Goal: Information Seeking & Learning: Learn about a topic

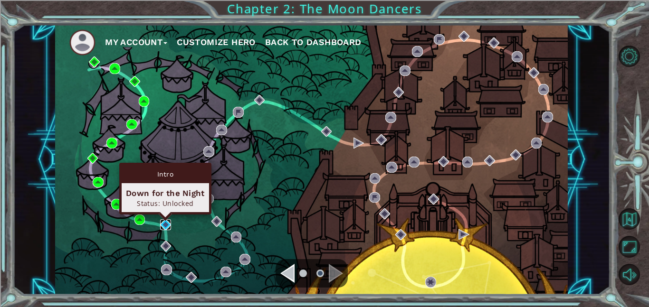
click at [171, 223] on img at bounding box center [165, 224] width 11 height 11
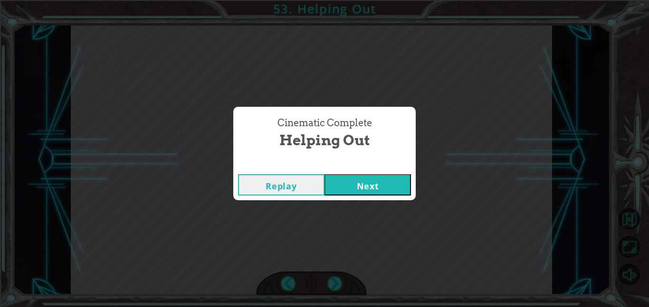
click at [374, 180] on button "Next" at bounding box center [367, 184] width 86 height 21
click at [372, 164] on div "Cinematic Complete" at bounding box center [324, 164] width 182 height 9
click at [382, 181] on button "Next" at bounding box center [367, 184] width 86 height 21
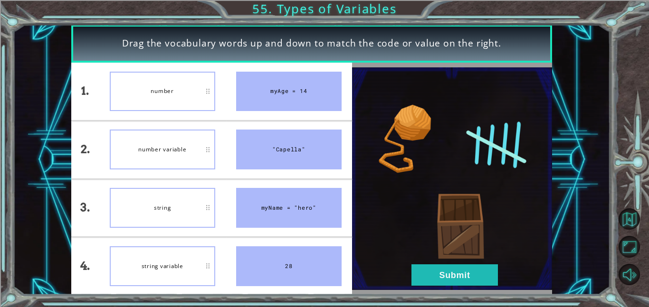
click at [182, 96] on div "number" at bounding box center [162, 92] width 105 height 40
click at [443, 277] on button "Submit" at bounding box center [454, 275] width 86 height 21
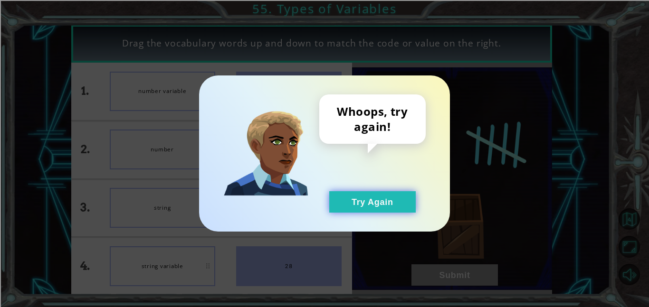
click at [376, 192] on button "Try Again" at bounding box center [372, 201] width 86 height 21
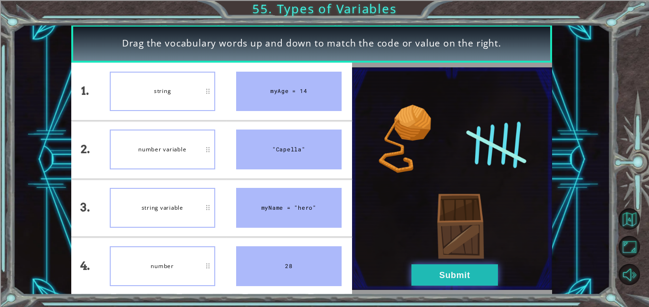
click at [467, 278] on button "Submit" at bounding box center [454, 275] width 86 height 21
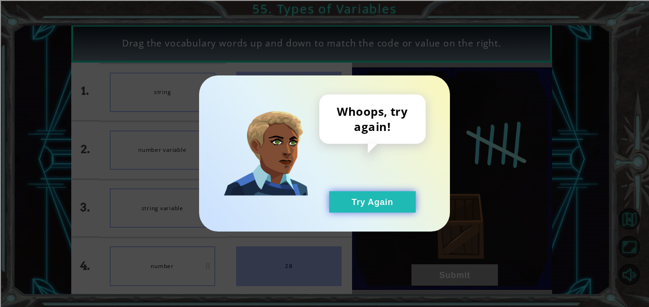
click at [403, 203] on button "Try Again" at bounding box center [372, 201] width 86 height 21
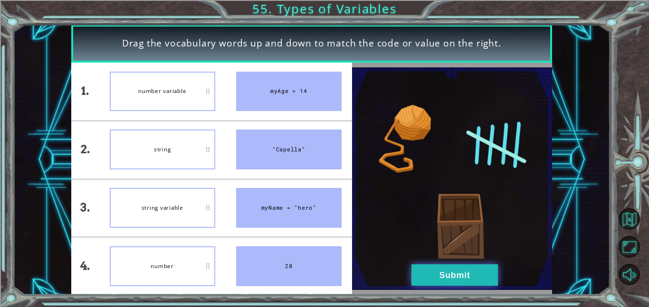
click at [474, 277] on button "Submit" at bounding box center [454, 275] width 86 height 21
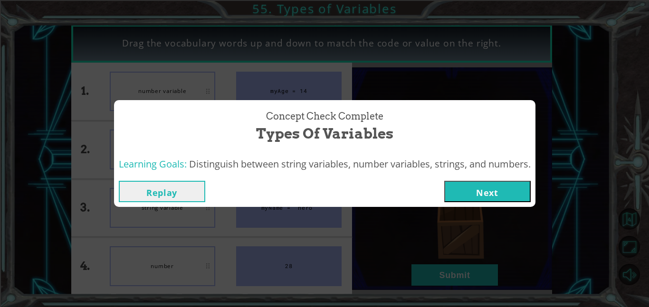
click at [484, 184] on button "Next" at bounding box center [487, 191] width 86 height 21
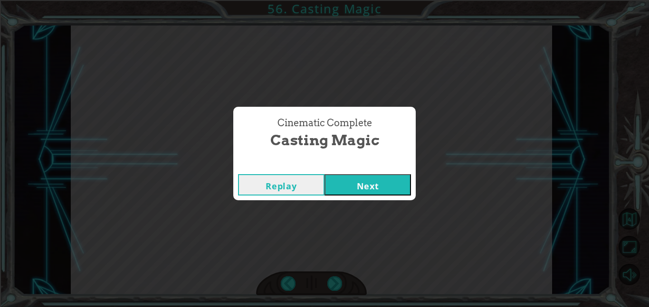
click at [377, 190] on button "Next" at bounding box center [367, 184] width 86 height 21
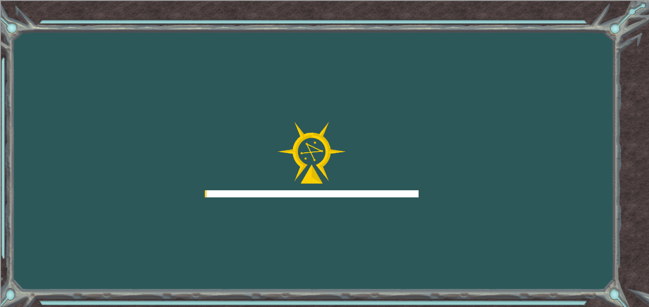
click at [374, 195] on div at bounding box center [312, 193] width 214 height 7
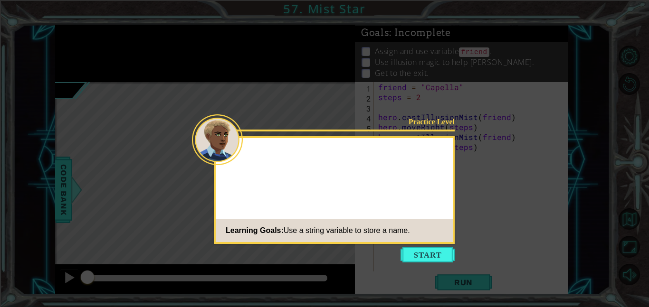
click at [445, 184] on div "Practice Level Learning Goals: Use a string variable to store a name." at bounding box center [334, 190] width 241 height 108
click at [429, 256] on button "Start" at bounding box center [427, 254] width 54 height 15
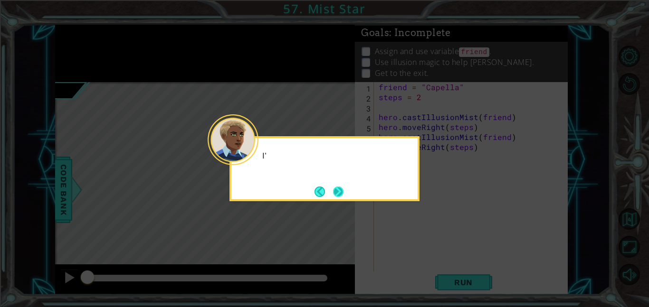
click at [344, 191] on button "Next" at bounding box center [337, 191] width 11 height 11
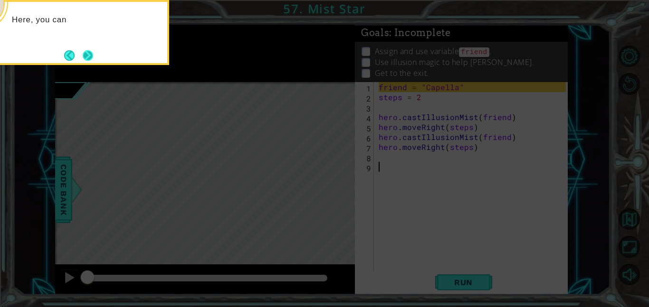
click at [82, 61] on button "Next" at bounding box center [87, 55] width 11 height 11
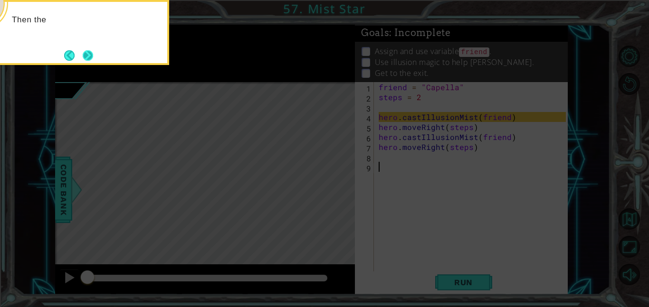
click at [84, 50] on button "Next" at bounding box center [88, 55] width 11 height 11
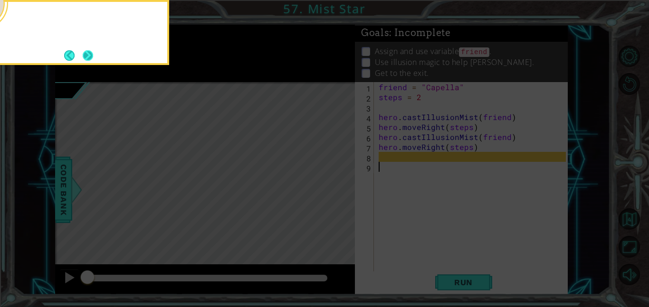
click at [91, 56] on button "Next" at bounding box center [88, 55] width 10 height 10
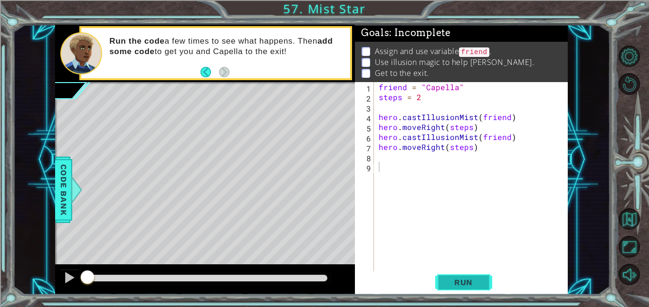
click at [471, 277] on button "Run" at bounding box center [463, 282] width 57 height 21
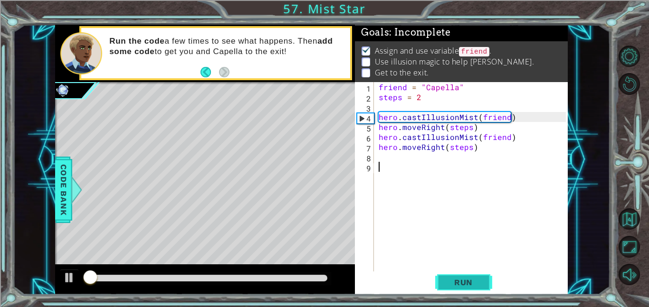
scroll to position [1, 0]
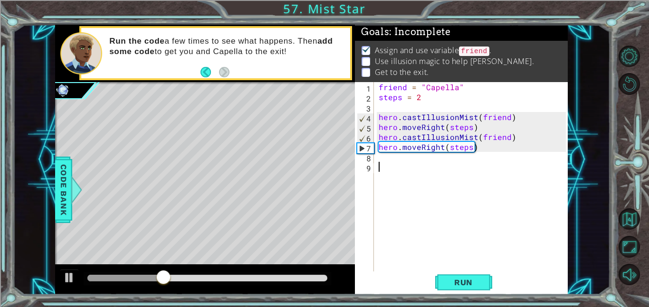
click at [476, 154] on div "friend = "Capella" steps = 2 hero . castIllusionMist ( friend ) hero . moveRigh…" at bounding box center [474, 186] width 194 height 209
click at [484, 149] on div "friend = "Capella" steps = 2 hero . castIllusionMist ( friend ) hero . moveRigh…" at bounding box center [474, 186] width 194 height 209
type textarea "hero.moveRight(steps)"
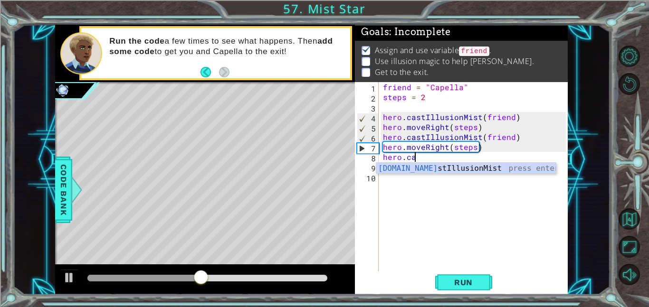
scroll to position [0, 1]
type textarea "hero.castIllusionMist(friend)"
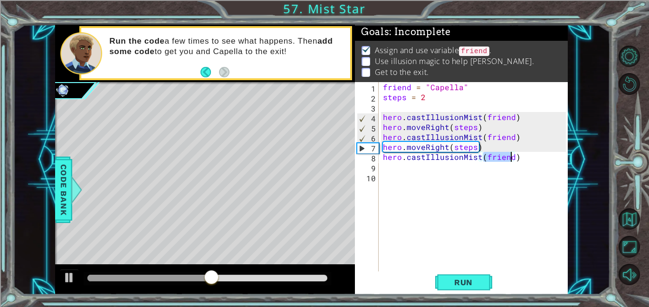
click at [528, 157] on div "friend = "Capella" steps = 2 hero . castIllusionMist ( friend ) hero . moveRigh…" at bounding box center [476, 186] width 190 height 209
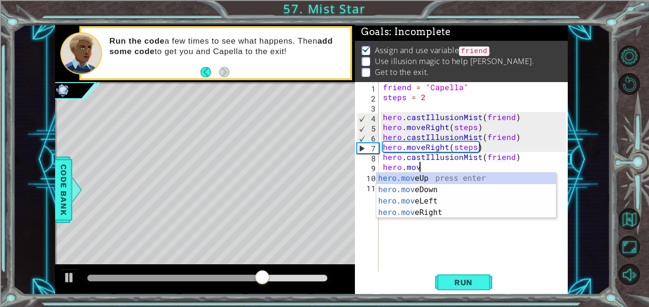
scroll to position [0, 2]
click at [453, 214] on div "hero.move Up press enter hero.move Down press enter hero.move Left press enter …" at bounding box center [466, 207] width 180 height 68
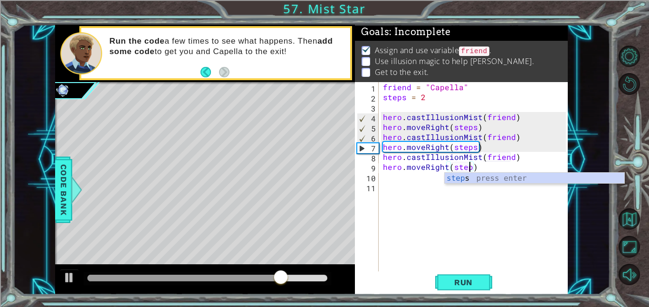
scroll to position [0, 5]
type textarea "hero.moveRight(steps)"
click at [468, 281] on span "Run" at bounding box center [464, 282] width 38 height 9
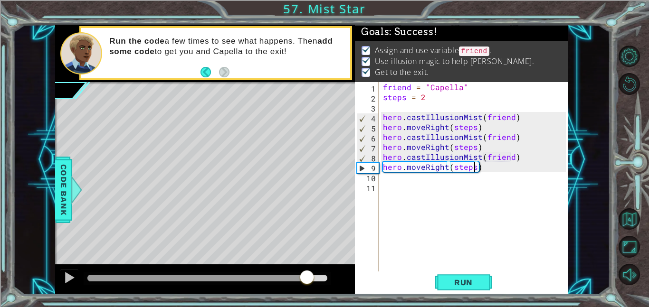
drag, startPoint x: 106, startPoint y: 273, endPoint x: 307, endPoint y: 282, distance: 200.6
click at [307, 282] on div at bounding box center [306, 278] width 17 height 17
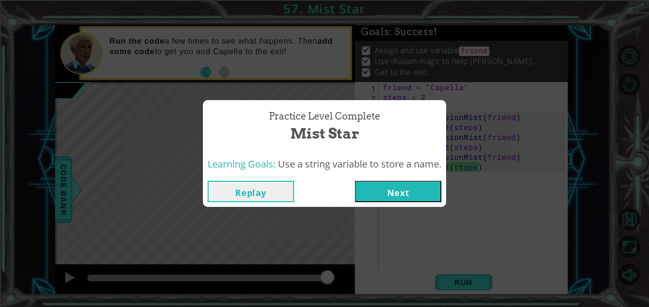
click at [379, 199] on button "Next" at bounding box center [398, 191] width 86 height 21
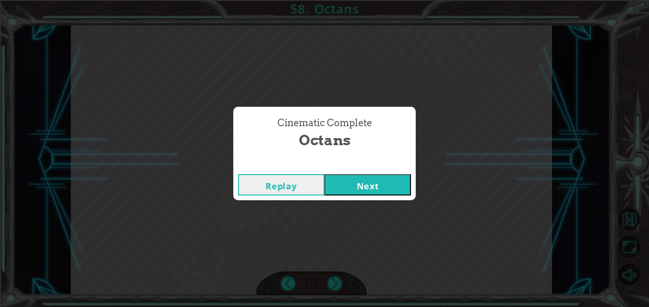
click at [350, 187] on button "Next" at bounding box center [367, 184] width 86 height 21
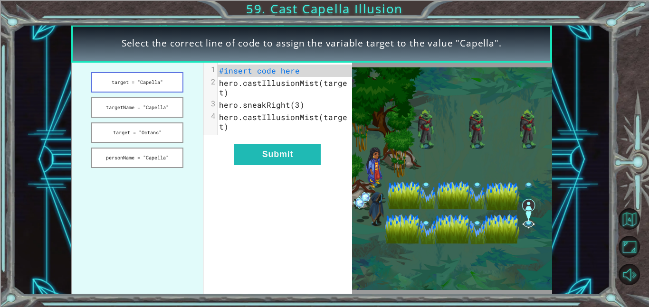
click at [176, 83] on button "target = "Capella"" at bounding box center [137, 82] width 92 height 20
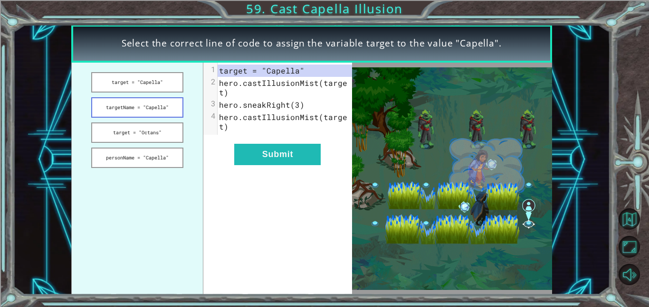
click at [174, 103] on button "targetName = "Capella"" at bounding box center [137, 107] width 92 height 20
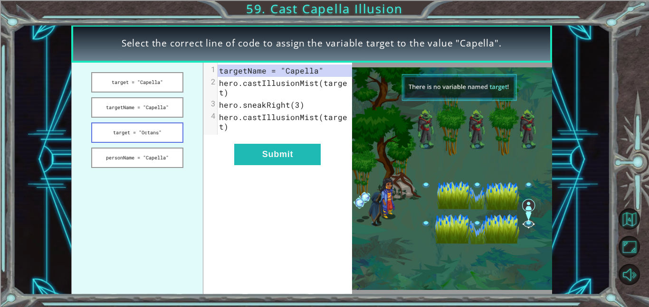
click at [170, 133] on button "target = "Octans"" at bounding box center [137, 133] width 92 height 20
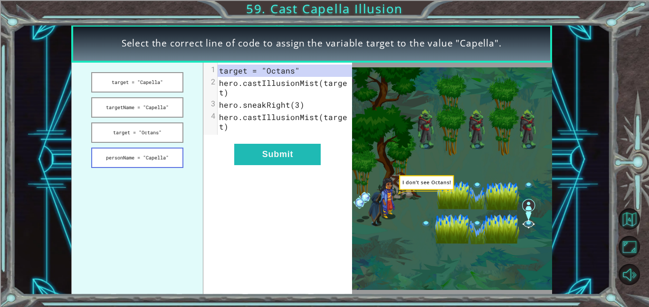
click at [169, 157] on button "personName = "Capella"" at bounding box center [137, 158] width 92 height 20
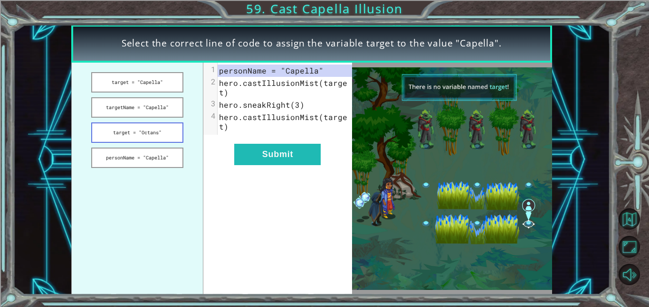
click at [166, 138] on button "target = "Octans"" at bounding box center [137, 133] width 92 height 20
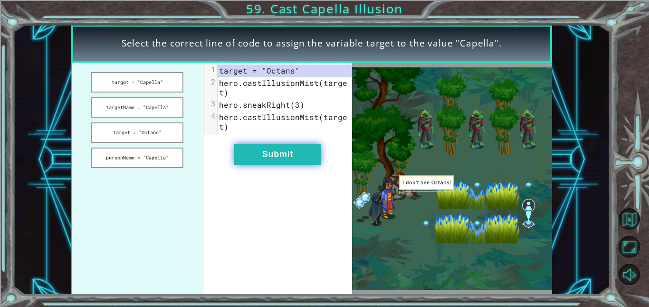
click at [281, 151] on button "Submit" at bounding box center [277, 154] width 86 height 21
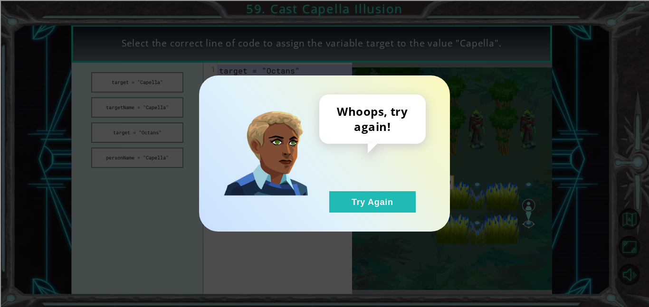
click at [338, 189] on div "Whoops, try again! Try Again" at bounding box center [372, 154] width 106 height 118
click at [338, 192] on button "Try Again" at bounding box center [372, 201] width 86 height 21
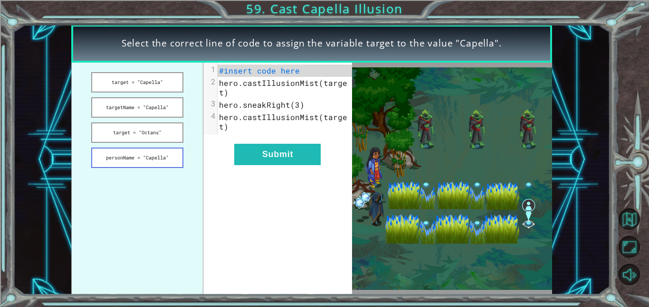
click at [171, 162] on button "personName = "Capella"" at bounding box center [137, 158] width 92 height 20
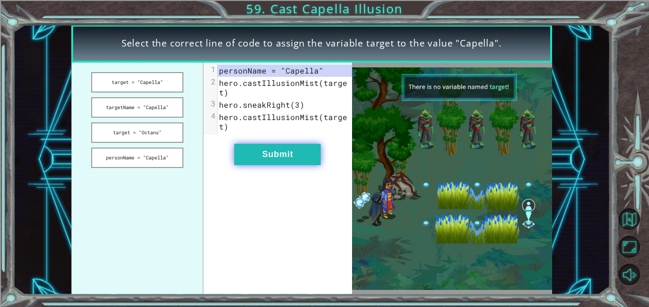
click at [272, 159] on button "Submit" at bounding box center [277, 154] width 86 height 21
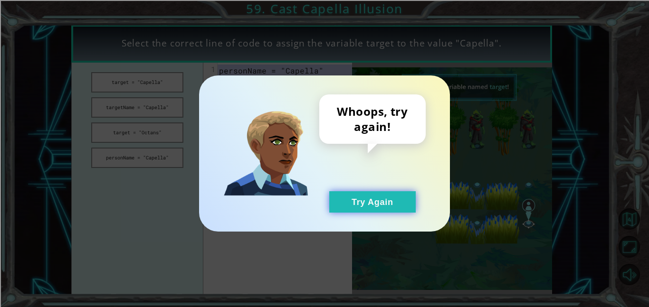
click at [340, 200] on button "Try Again" at bounding box center [372, 201] width 86 height 21
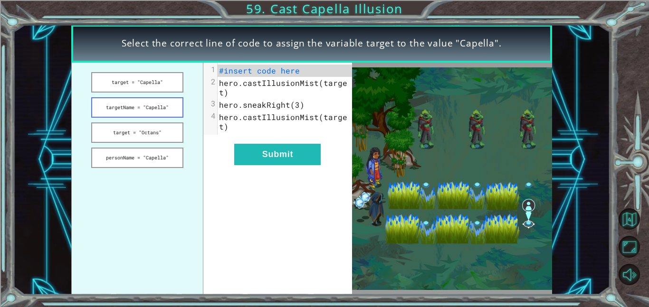
click at [178, 115] on button "targetName = "Capella"" at bounding box center [137, 107] width 92 height 20
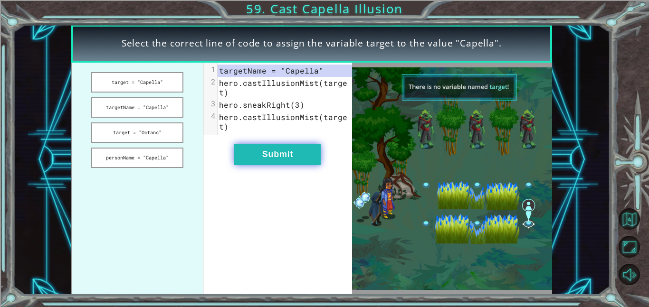
click at [269, 154] on button "Submit" at bounding box center [277, 154] width 86 height 21
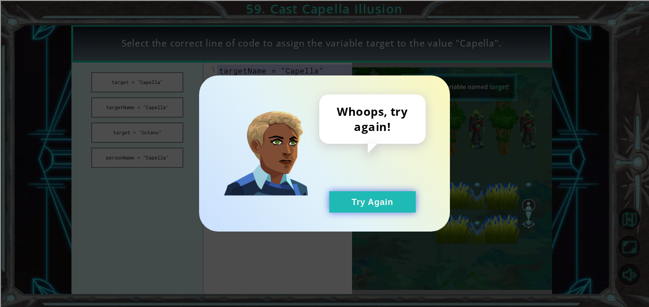
click at [352, 193] on button "Try Again" at bounding box center [372, 201] width 86 height 21
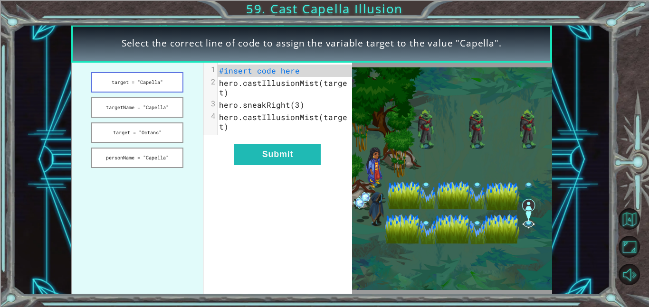
click at [123, 74] on button "target = "Capella"" at bounding box center [137, 82] width 92 height 20
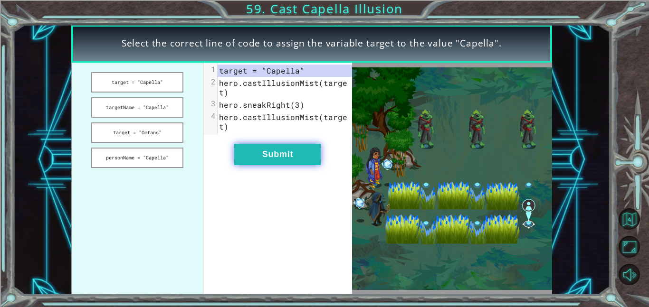
click at [288, 144] on button "Submit" at bounding box center [277, 154] width 86 height 21
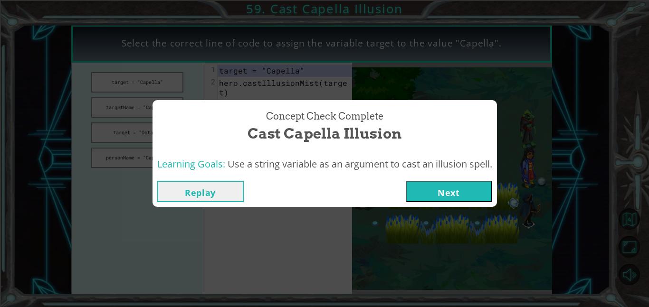
click at [294, 163] on span "Use a string variable as an argument to cast an illusion spell." at bounding box center [360, 164] width 265 height 13
click at [443, 194] on button "Next" at bounding box center [449, 191] width 86 height 21
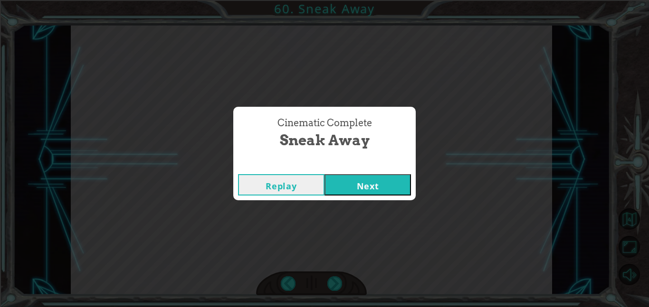
click at [365, 194] on button "Next" at bounding box center [367, 184] width 86 height 21
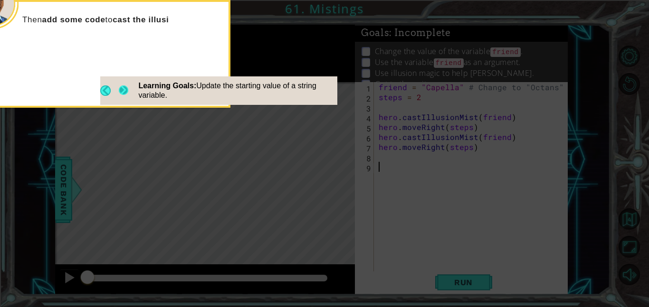
click at [122, 89] on button "Next" at bounding box center [123, 90] width 10 height 11
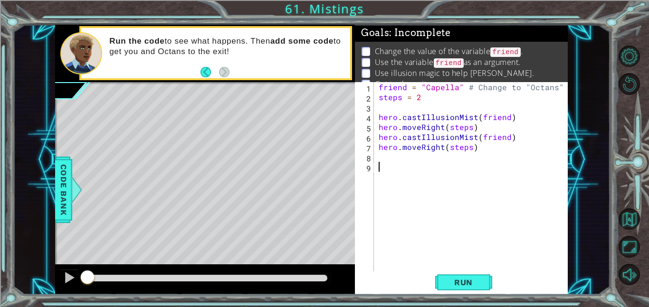
click at [379, 118] on div "friend = "Capella" # Change to "Octans" steps = 2 hero . castIllusionMist ( fri…" at bounding box center [474, 186] width 194 height 209
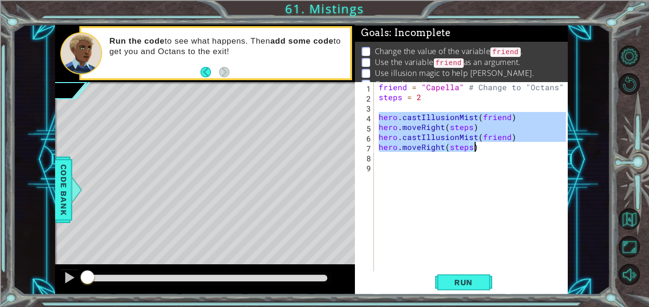
drag, startPoint x: 379, startPoint y: 118, endPoint x: 499, endPoint y: 148, distance: 123.5
click at [499, 148] on div "friend = "Capella" # Change to "Octans" steps = 2 hero . castIllusionMist ( fri…" at bounding box center [474, 186] width 194 height 209
click at [498, 148] on div "friend = "Capella" # Change to "Octans" steps = 2 hero . castIllusionMist ( fri…" at bounding box center [471, 177] width 189 height 190
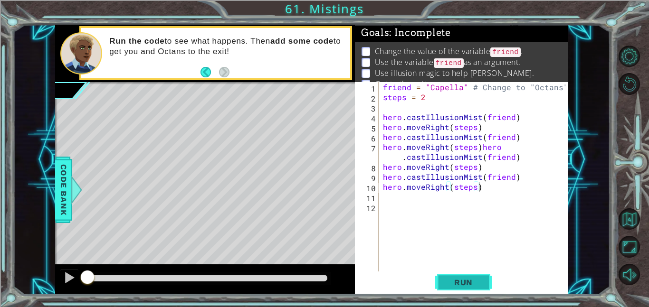
click at [468, 283] on span "Run" at bounding box center [464, 282] width 38 height 9
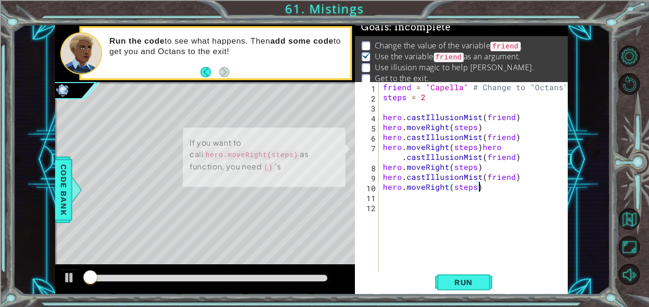
scroll to position [6, 0]
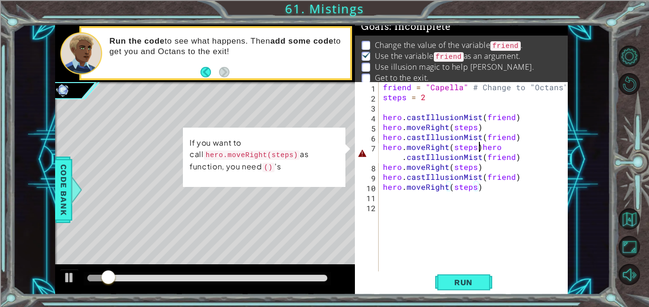
click at [476, 145] on div "friend = "Capella" # Change to "Octans" steps = 2 hero . castIllusionMist ( fri…" at bounding box center [476, 186] width 190 height 209
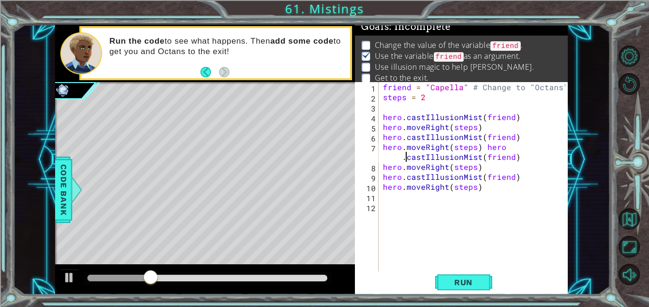
click at [509, 147] on div "friend = "Capella" # Change to "Octans" steps = 2 hero . castIllusionMist ( fri…" at bounding box center [476, 186] width 190 height 209
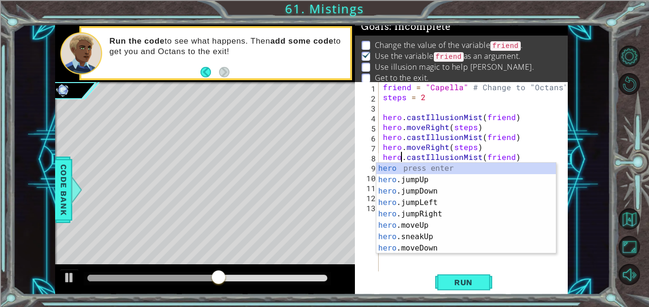
scroll to position [0, 1]
click at [474, 279] on span "Run" at bounding box center [464, 282] width 38 height 9
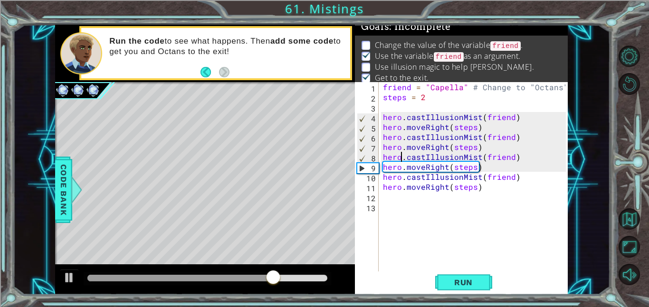
click at [506, 119] on div "friend = "Capella" # Change to "Octans" steps = 2 hero . castIllusionMist ( fri…" at bounding box center [476, 186] width 190 height 209
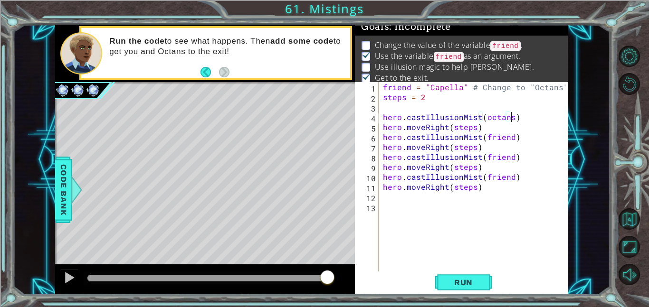
scroll to position [0, 8]
click at [499, 135] on div "friend = "Capella" # Change to "Octans" steps = 2 hero . castIllusionMist ( oct…" at bounding box center [476, 186] width 190 height 209
click at [499, 135] on div "friend = "Capella" # Change to "Octans" steps = 2 hero . castIllusionMist ( oct…" at bounding box center [473, 177] width 185 height 190
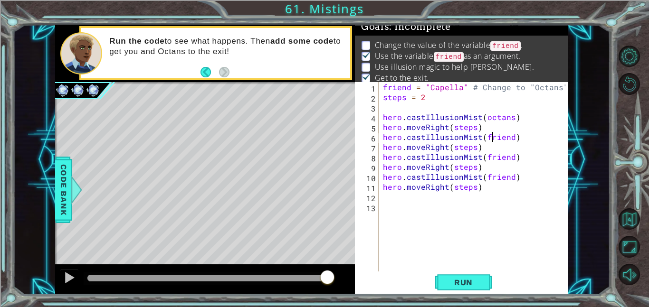
click at [493, 139] on div "friend = "Capella" # Change to "Octans" steps = 2 hero . castIllusionMist ( oct…" at bounding box center [476, 186] width 190 height 209
click at [493, 139] on div "friend = "Capella" # Change to "Octans" steps = 2 hero . castIllusionMist ( oct…" at bounding box center [473, 177] width 185 height 190
click at [493, 139] on div "friend = "Capella" # Change to "Octans" steps = 2 hero . castIllusionMist ( oct…" at bounding box center [476, 186] width 190 height 209
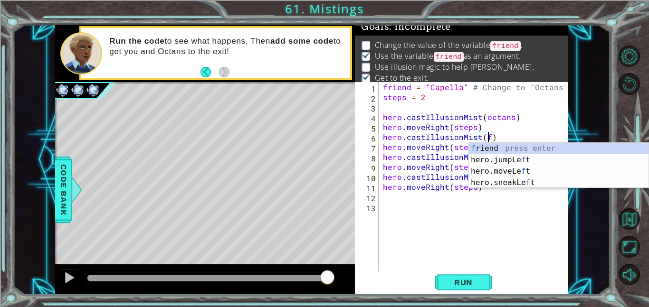
scroll to position [0, 7]
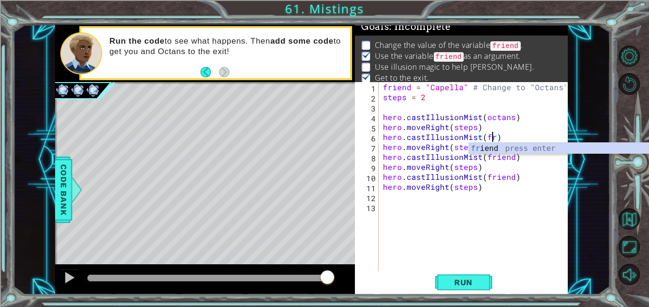
click at [538, 153] on div "fr iend press enter" at bounding box center [559, 160] width 180 height 34
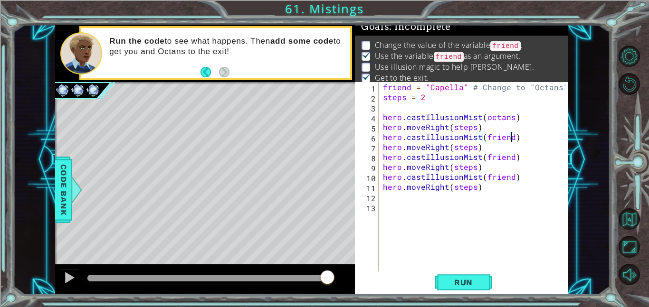
click at [493, 119] on div "friend = "Capella" # Change to "Octans" steps = 2 hero . castIllusionMist ( oct…" at bounding box center [476, 186] width 190 height 209
click at [497, 118] on div "friend = "Capella" # Change to "Octans" steps = 2 hero . castIllusionMist ( oct…" at bounding box center [476, 186] width 190 height 209
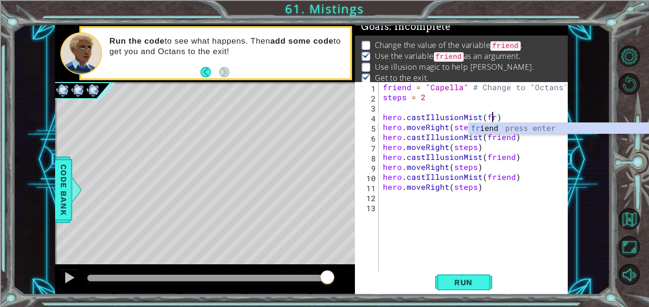
click at [554, 132] on div "fr iend press enter" at bounding box center [559, 140] width 180 height 34
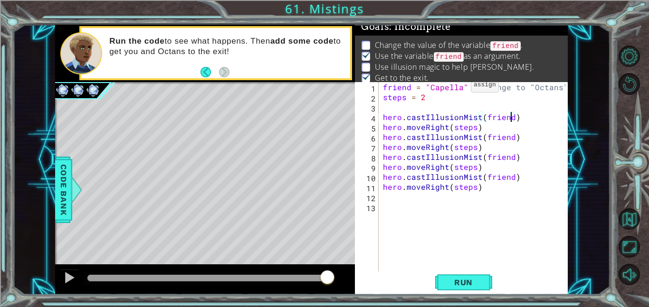
click at [460, 87] on div "friend = "Capella" # Change to "Octans" steps = 2 hero . castIllusionMist ( fri…" at bounding box center [476, 186] width 190 height 209
type textarea "friend = "Octans" # Change to "Octans""
click at [475, 283] on span "Run" at bounding box center [464, 282] width 38 height 9
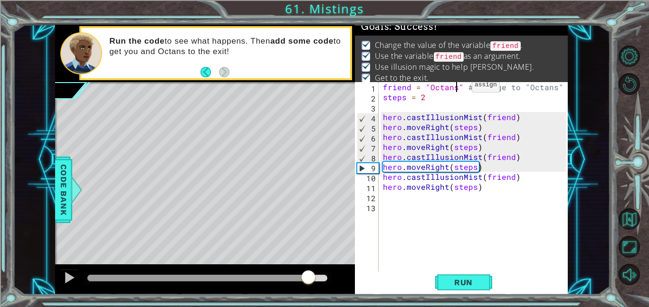
drag, startPoint x: 106, startPoint y: 275, endPoint x: 309, endPoint y: 273, distance: 202.8
click at [309, 273] on div at bounding box center [308, 278] width 17 height 17
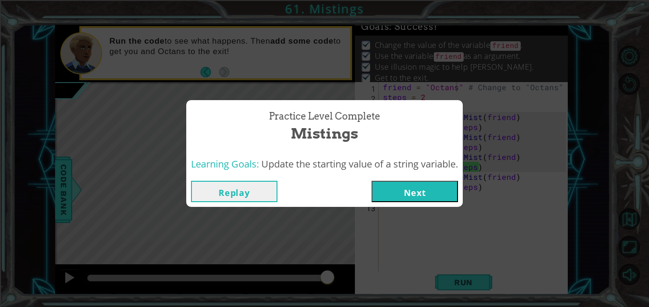
click at [415, 192] on button "Next" at bounding box center [414, 191] width 86 height 21
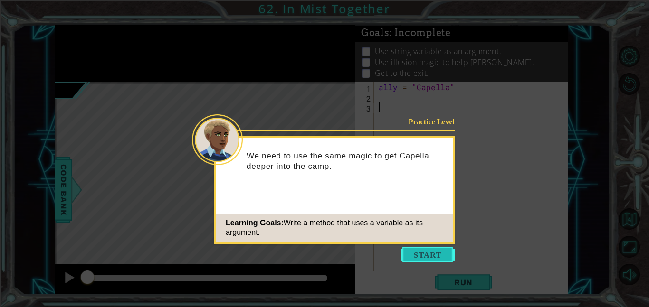
click at [437, 258] on button "Start" at bounding box center [427, 254] width 54 height 15
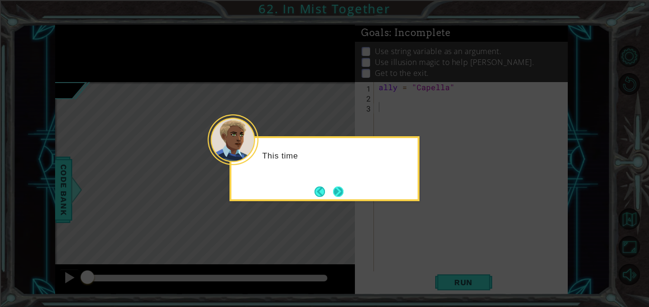
click at [339, 190] on button "Next" at bounding box center [338, 191] width 11 height 11
click at [347, 197] on div "You need" at bounding box center [324, 168] width 190 height 65
click at [343, 193] on button "Next" at bounding box center [338, 192] width 10 height 10
click at [344, 195] on button "Next" at bounding box center [338, 191] width 11 height 11
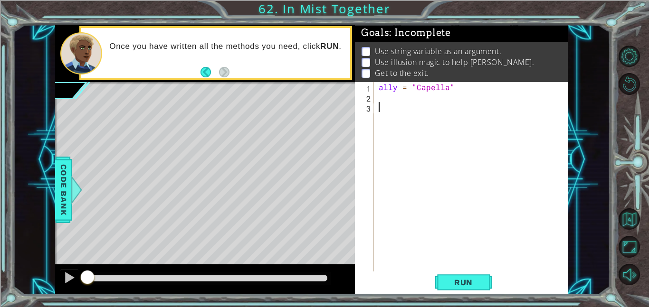
click at [399, 97] on div "ally = "Capella"" at bounding box center [474, 186] width 194 height 209
click at [457, 288] on button "Run" at bounding box center [463, 282] width 57 height 21
click at [426, 97] on div "ally = "Capella"" at bounding box center [474, 186] width 194 height 209
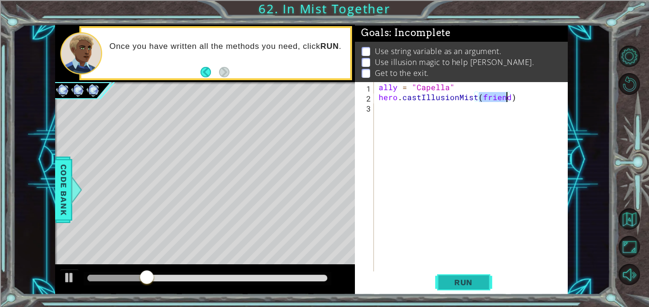
click at [467, 278] on span "Run" at bounding box center [464, 282] width 38 height 9
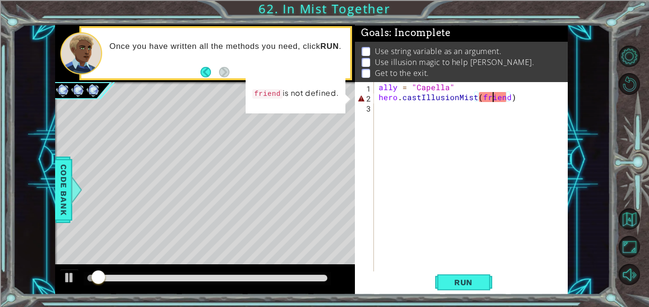
click at [494, 99] on div "ally = "Capella" hero . castIllusionMist ( friend )" at bounding box center [474, 186] width 194 height 209
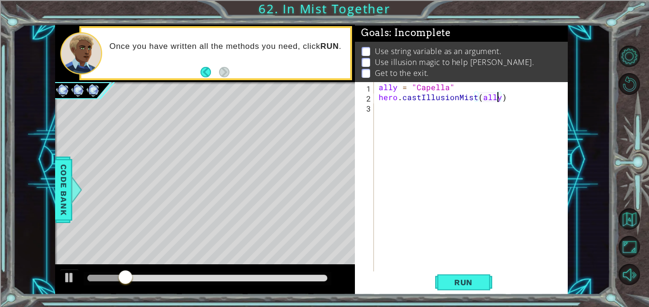
scroll to position [0, 7]
type textarea "hero.castIllusionMist(ally)"
click at [472, 289] on button "Run" at bounding box center [463, 282] width 57 height 21
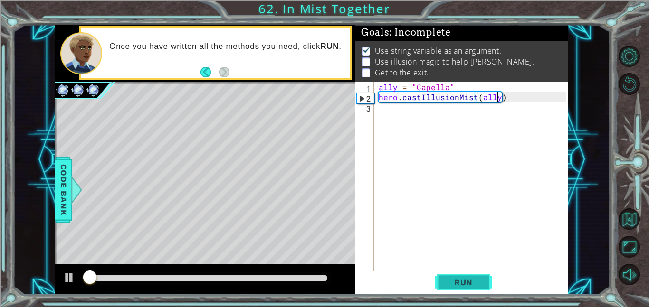
scroll to position [1, 0]
click at [517, 96] on div "ally = "Capella" hero . castIllusionMist ( ally )" at bounding box center [474, 186] width 194 height 209
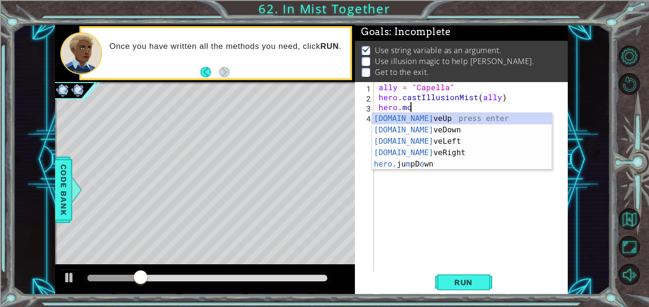
scroll to position [0, 1]
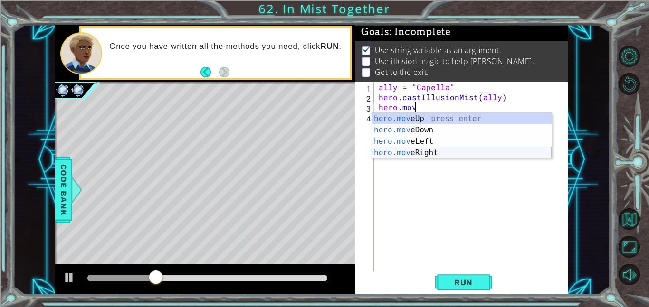
click at [514, 151] on div "hero.mov eUp press enter hero.mov eDown press enter hero.mov eLeft press enter …" at bounding box center [462, 147] width 180 height 68
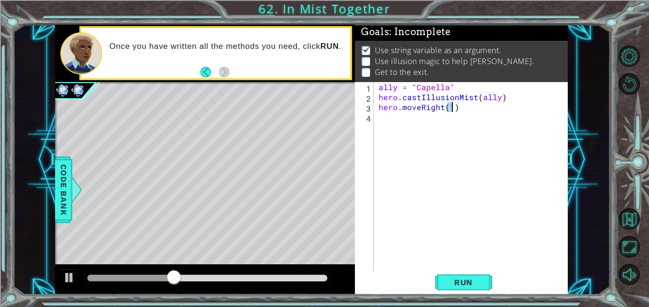
type textarea "hero.moveRight(2)"
click at [492, 106] on div "ally = "Capella" hero . castIllusionMist ( ally ) hero . moveRight ( 2 )" at bounding box center [474, 186] width 194 height 209
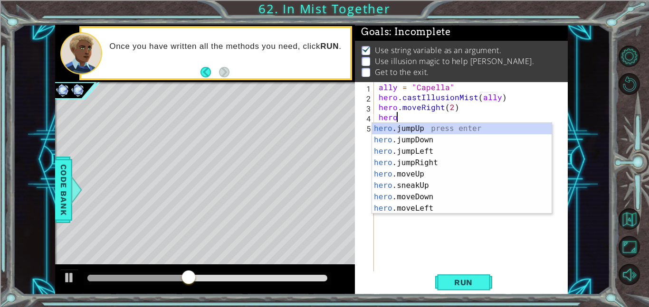
scroll to position [0, 1]
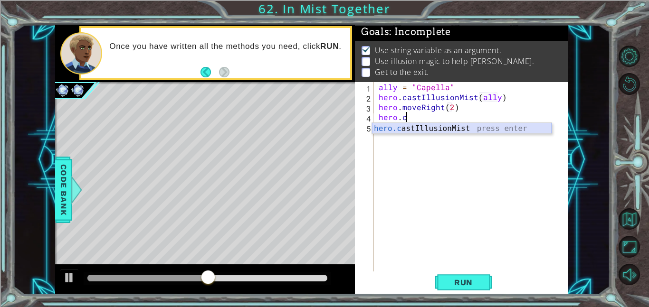
click at [519, 129] on div "hero.c astIllusionMist press enter" at bounding box center [462, 140] width 180 height 34
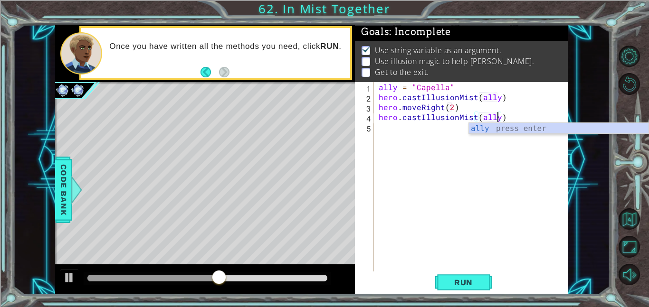
scroll to position [0, 7]
click at [518, 116] on div "ally = "Capella" hero . castIllusionMist ( ally ) hero . moveRight ( 2 ) hero .…" at bounding box center [474, 186] width 194 height 209
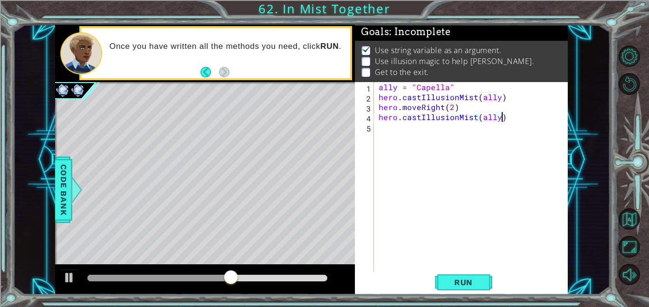
click at [378, 96] on div "ally = "Capella" hero . castIllusionMist ( ally ) hero . moveRight ( 2 ) hero .…" at bounding box center [474, 186] width 194 height 209
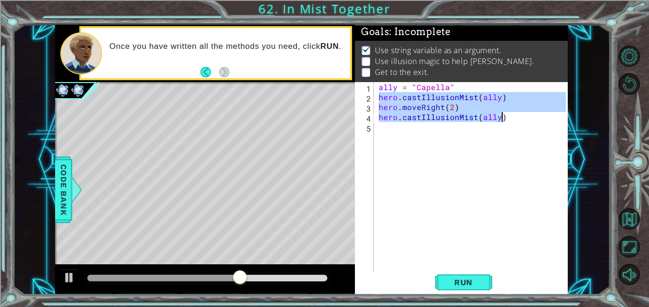
drag, startPoint x: 378, startPoint y: 96, endPoint x: 507, endPoint y: 121, distance: 131.1
click at [507, 121] on div "ally = "Capella" hero . castIllusionMist ( ally ) hero . moveRight ( 2 ) hero .…" at bounding box center [474, 186] width 194 height 209
click at [507, 121] on div "ally = "Capella" hero . castIllusionMist ( ally ) hero . moveRight ( 2 ) hero .…" at bounding box center [471, 177] width 189 height 190
type textarea "hero.castIllusionMist(ally)"
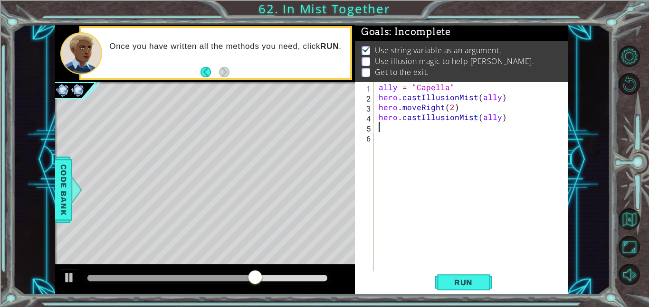
scroll to position [0, 0]
paste textarea "hero.castIllusionMist(ally)"
type textarea "hero.castIllusionMist(ally)"
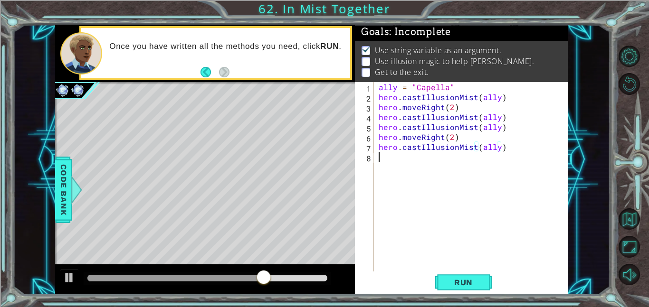
click at [473, 268] on div "ally = "Capella" hero . castIllusionMist ( ally ) hero . moveRight ( 2 ) hero .…" at bounding box center [474, 186] width 194 height 209
click at [477, 279] on span "Run" at bounding box center [464, 282] width 38 height 9
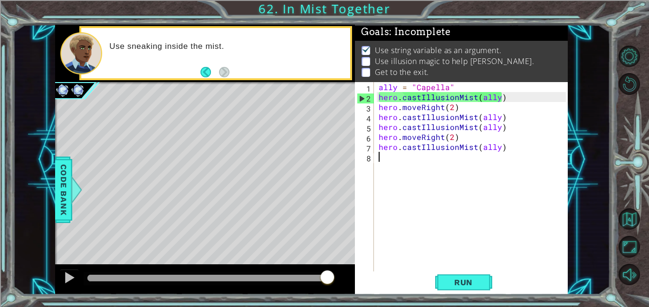
click at [422, 108] on div "ally = "Capella" hero . castIllusionMist ( ally ) hero . moveRight ( 2 ) hero .…" at bounding box center [474, 186] width 194 height 209
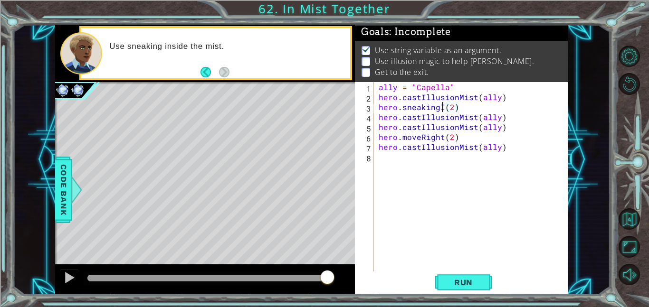
scroll to position [0, 4]
click at [459, 284] on span "Run" at bounding box center [464, 282] width 38 height 9
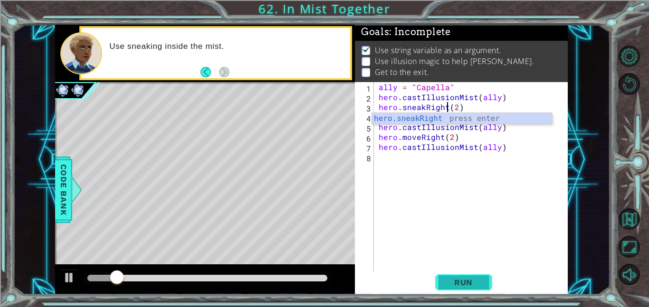
click at [453, 278] on span "Run" at bounding box center [464, 282] width 38 height 9
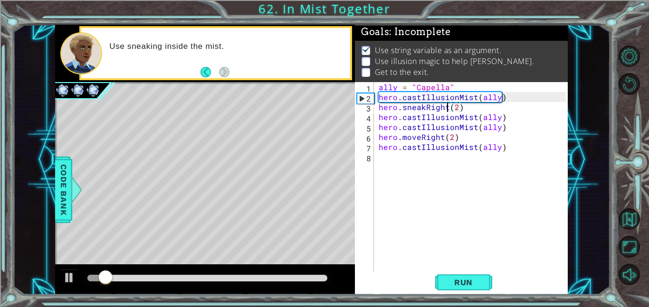
click at [443, 137] on div "ally = "Capella" hero . castIllusionMist ( ally ) hero . sneakRight ( 2 ) hero …" at bounding box center [474, 186] width 194 height 209
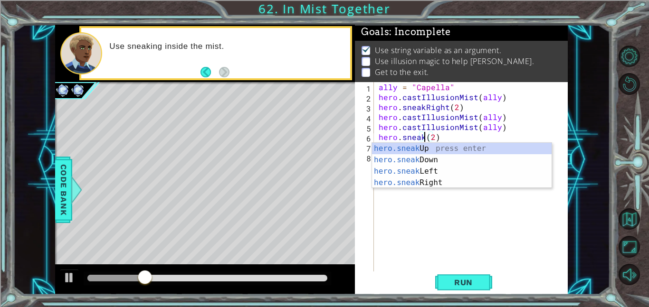
scroll to position [0, 3]
click at [446, 183] on div "hero.sneak Up press enter hero.sneak Down press enter hero.sneak Left press ent…" at bounding box center [462, 177] width 180 height 68
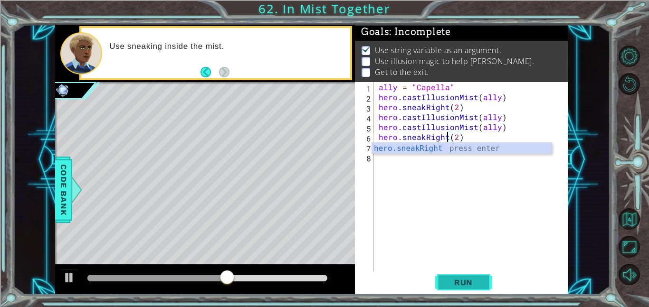
type textarea "hero.sneakRight(2)"
click at [486, 276] on button "Run" at bounding box center [463, 282] width 57 height 21
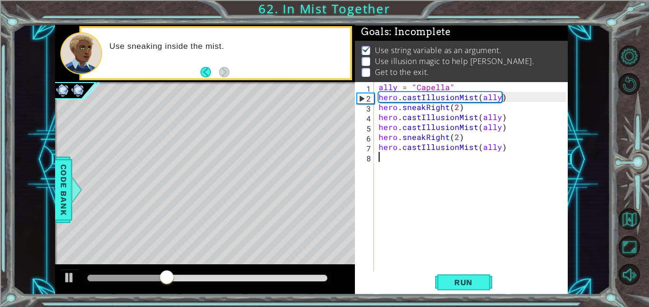
click at [526, 156] on div "ally = "Capella" hero . castIllusionMist ( ally ) hero . sneakRight ( 2 ) hero …" at bounding box center [474, 186] width 194 height 209
click at [520, 149] on div "ally = "Capella" hero . castIllusionMist ( ally ) hero . sneakRight ( 2 ) hero …" at bounding box center [474, 186] width 194 height 209
type textarea "hero.castIllusionMist(ally)"
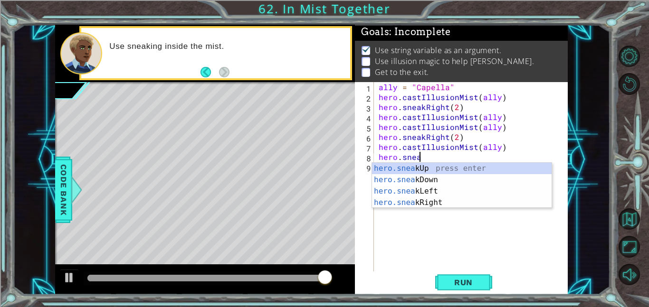
scroll to position [0, 2]
click at [439, 199] on div "hero.sneak Up press enter hero.sneak Down press enter hero.sneak Left press ent…" at bounding box center [462, 197] width 180 height 68
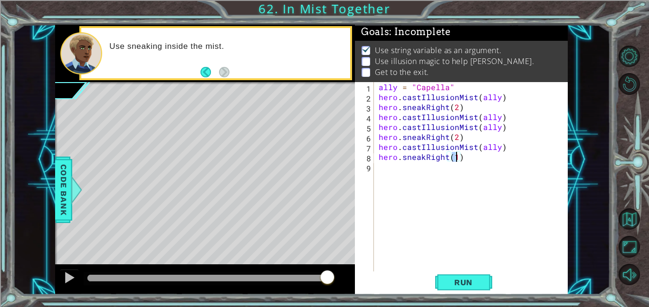
scroll to position [0, 4]
click at [506, 145] on div "ally = "Capella" hero . castIllusionMist ( ally ) hero . sneakRight ( 2 ) hero …" at bounding box center [474, 186] width 194 height 209
type textarea "hero.castIllusionMist(ally)"
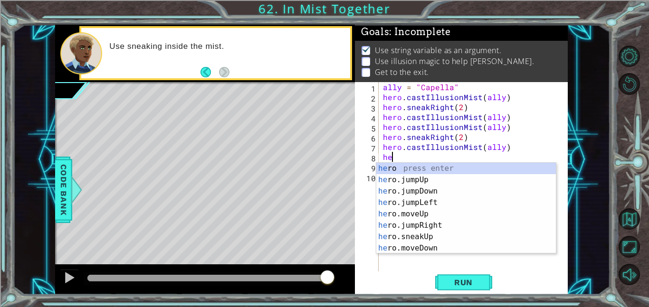
scroll to position [0, 0]
type textarea "h"
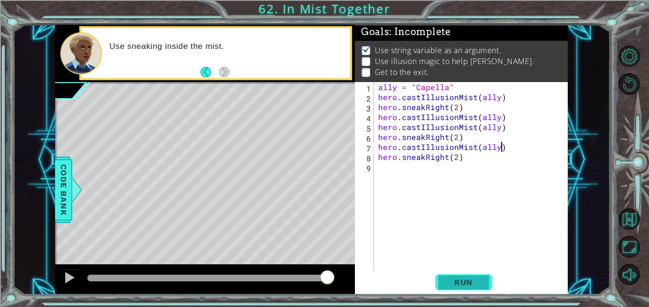
click at [470, 281] on span "Run" at bounding box center [464, 282] width 38 height 9
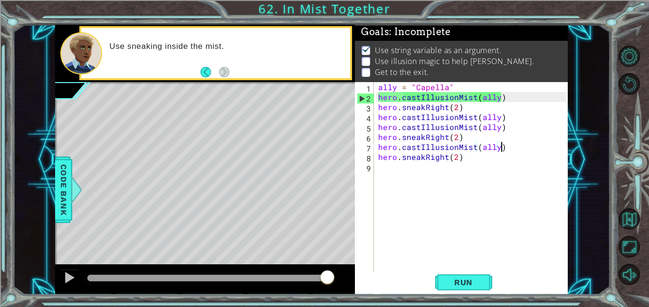
click at [470, 134] on div "ally = "Capella" hero . castIllusionMist ( ally ) hero . sneakRight ( 2 ) hero …" at bounding box center [473, 186] width 194 height 209
click at [504, 124] on div "ally = "Capella" hero . castIllusionMist ( ally ) hero . sneakRight ( 2 ) hero …" at bounding box center [473, 186] width 194 height 209
type textarea "hero.castIllusionMist(ally)"
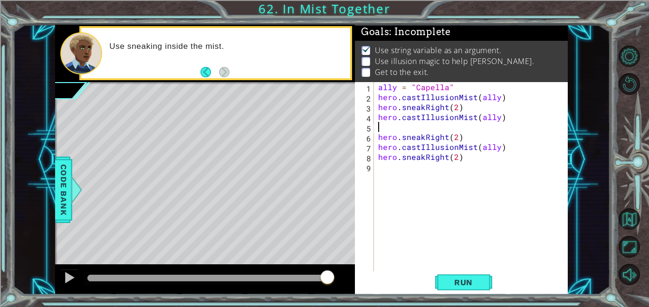
type textarea "hero.castIllusionMist(ally)"
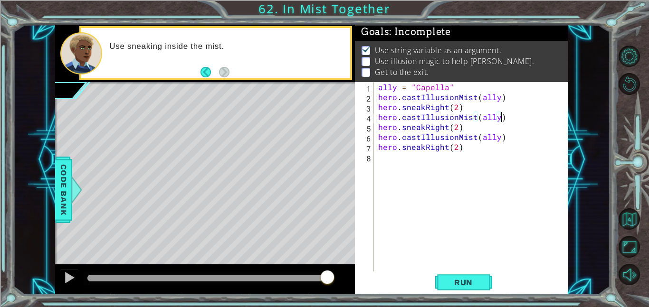
click at [456, 261] on div "ally = "Capella" hero . castIllusionMist ( ally ) hero . sneakRight ( 2 ) hero …" at bounding box center [473, 186] width 194 height 209
click at [468, 293] on button "Run" at bounding box center [463, 282] width 57 height 21
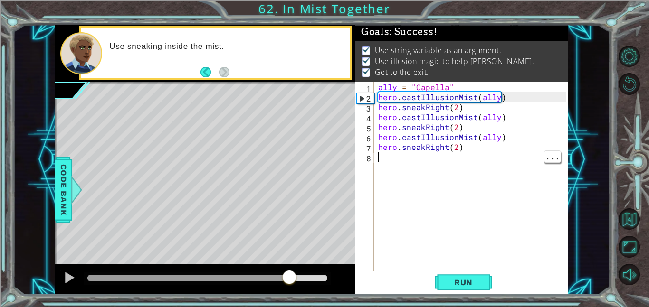
drag, startPoint x: 245, startPoint y: 278, endPoint x: 294, endPoint y: 282, distance: 49.1
click at [294, 282] on div at bounding box center [289, 278] width 17 height 17
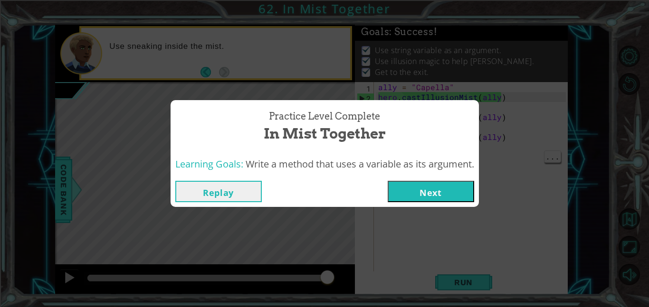
click at [425, 181] on button "Next" at bounding box center [431, 191] width 86 height 21
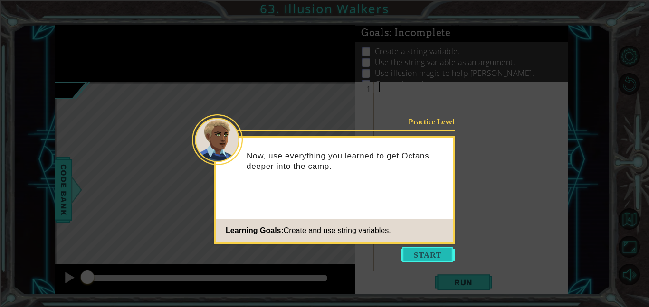
click at [414, 250] on button "Start" at bounding box center [427, 254] width 54 height 15
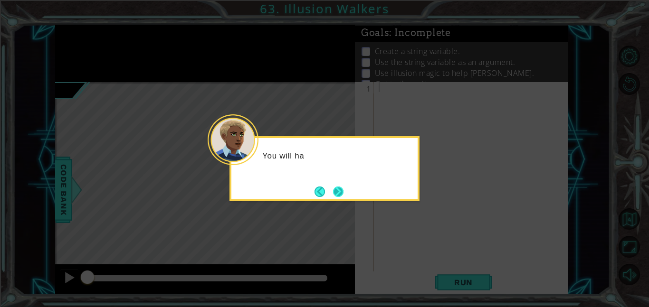
click at [343, 189] on button "Next" at bounding box center [338, 192] width 12 height 12
click at [336, 186] on button "Next" at bounding box center [337, 191] width 11 height 11
click at [333, 183] on div "The" at bounding box center [324, 168] width 190 height 65
click at [334, 188] on button "Next" at bounding box center [338, 191] width 11 height 11
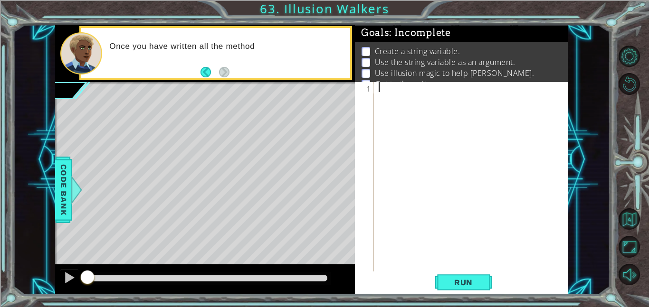
scroll to position [12, 0]
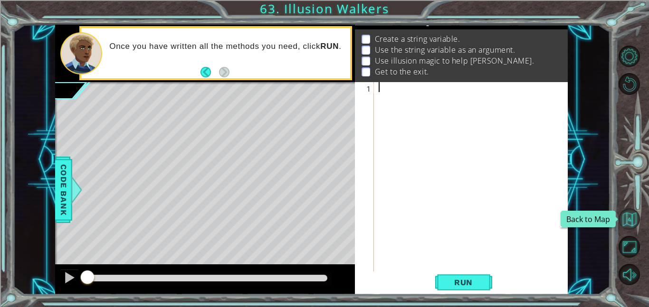
click at [638, 213] on button "Back to Map" at bounding box center [628, 219] width 21 height 21
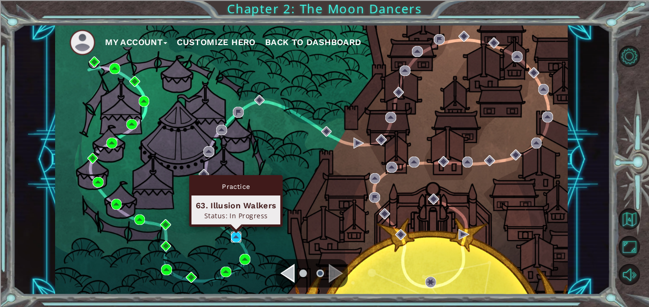
click at [237, 238] on img at bounding box center [236, 237] width 11 height 11
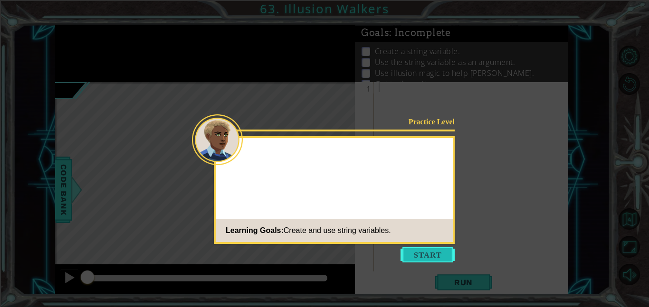
click at [412, 260] on button "Start" at bounding box center [427, 254] width 54 height 15
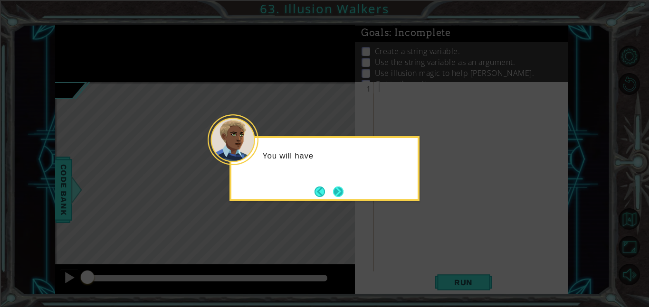
click at [336, 189] on button "Next" at bounding box center [338, 192] width 12 height 12
click at [335, 193] on button "Next" at bounding box center [338, 191] width 13 height 13
click at [334, 190] on button "Next" at bounding box center [338, 192] width 14 height 14
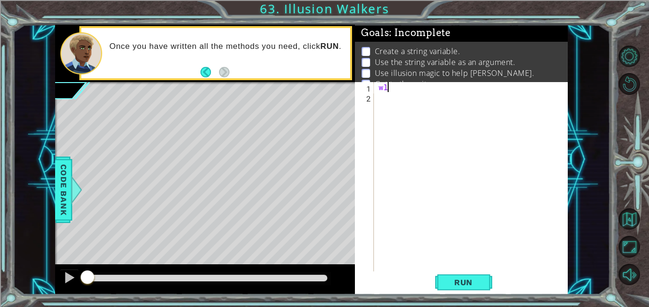
type textarea "w"
type textarea "ally="Capella""
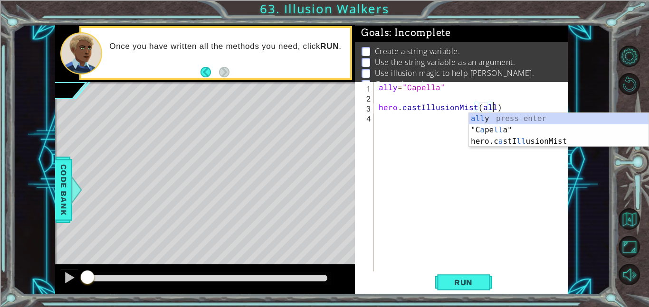
type textarea "hero.castIllusionMist(ally)"
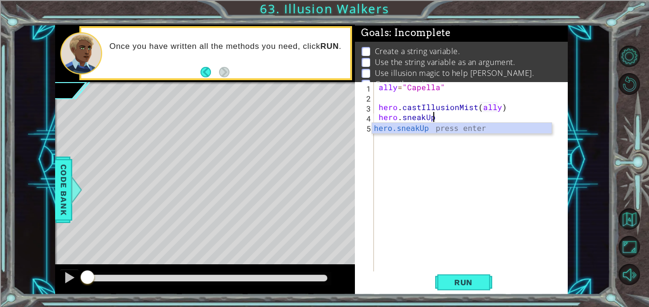
scroll to position [0, 3]
click at [455, 124] on div "hero.sneakUp press enter" at bounding box center [462, 140] width 180 height 34
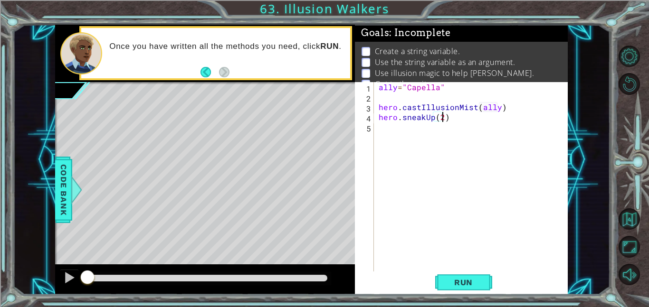
scroll to position [0, 4]
click at [379, 106] on div "ally = "Capella" hero . castIllusionMist ( ally ) hero . sneakUp ( 2 )" at bounding box center [474, 186] width 194 height 209
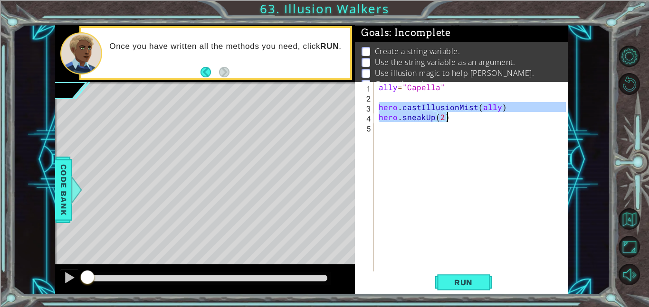
drag, startPoint x: 379, startPoint y: 106, endPoint x: 450, endPoint y: 118, distance: 71.7
click at [450, 118] on div "ally = "Capella" hero . castIllusionMist ( ally ) hero . sneakUp ( 2 )" at bounding box center [474, 186] width 194 height 209
click at [450, 118] on div "ally = "Capella" hero . castIllusionMist ( ally ) hero . sneakUp ( 2 )" at bounding box center [471, 177] width 189 height 190
type textarea "hero.sneakUp(2)"
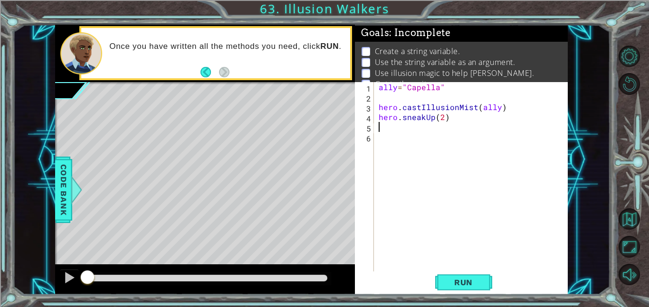
scroll to position [0, 0]
paste textarea "hero.sneakUp(2)"
type textarea "hero.sneakUp(2)"
paste textarea "hero.sneakUp(2)"
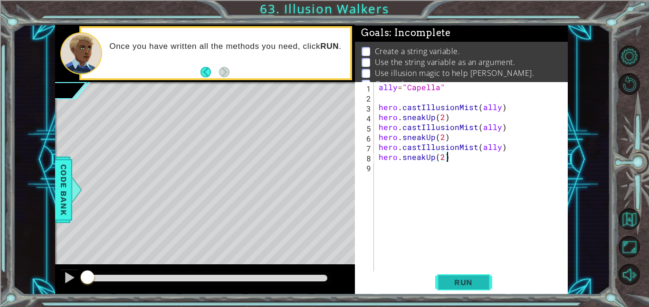
click at [461, 285] on span "Run" at bounding box center [464, 282] width 38 height 9
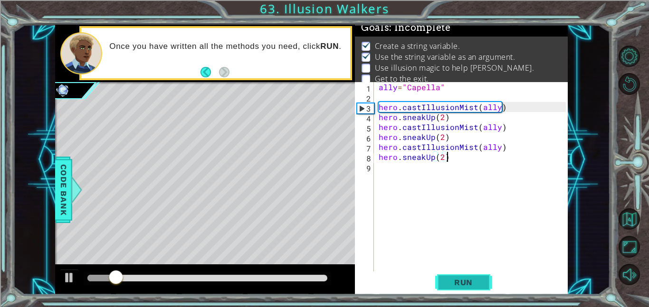
scroll to position [6, 0]
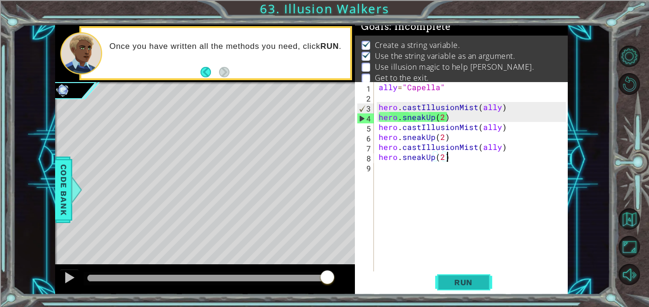
click at [447, 282] on span "Run" at bounding box center [464, 282] width 38 height 9
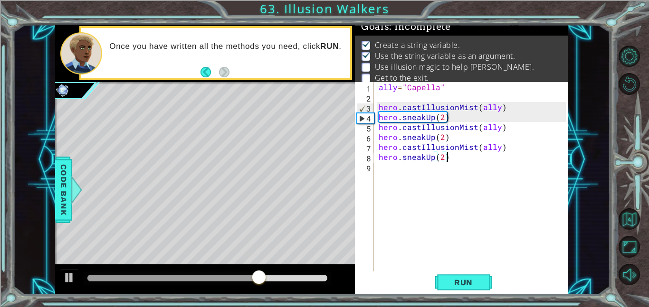
click at [438, 88] on div "ally = "Capella" hero . castIllusionMist ( ally ) hero . sneakUp ( 2 ) hero . c…" at bounding box center [474, 186] width 194 height 209
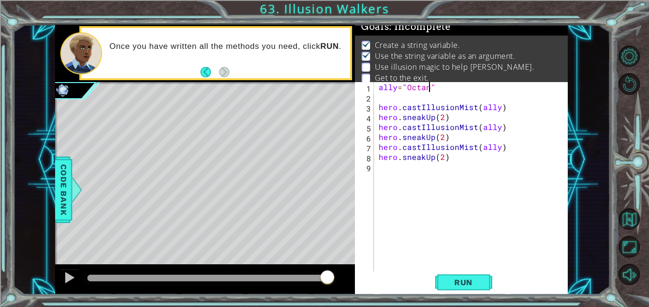
scroll to position [0, 3]
click at [469, 283] on span "Run" at bounding box center [464, 282] width 38 height 9
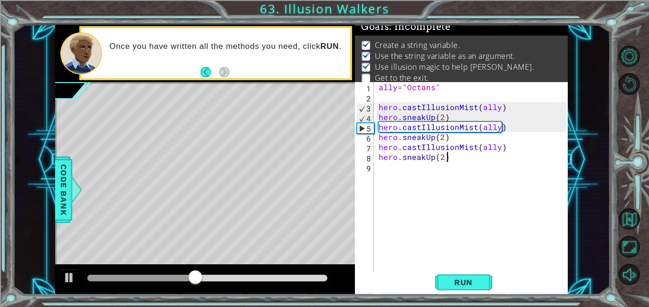
click at [476, 159] on div "ally = "Octans" hero . castIllusionMist ( ally ) hero . sneakUp ( 2 ) hero . ca…" at bounding box center [474, 186] width 194 height 209
type textarea "hero.sneakUp(2)"
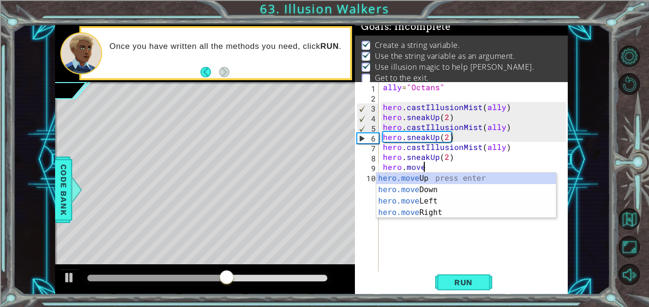
scroll to position [0, 2]
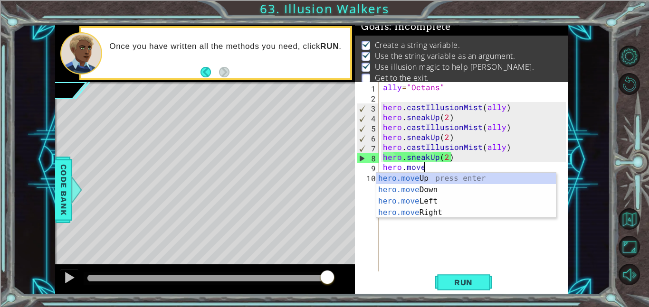
click at [446, 161] on div "ally = "Octans" hero . castIllusionMist ( ally ) hero . sneakUp ( 2 ) hero . ca…" at bounding box center [476, 186] width 190 height 209
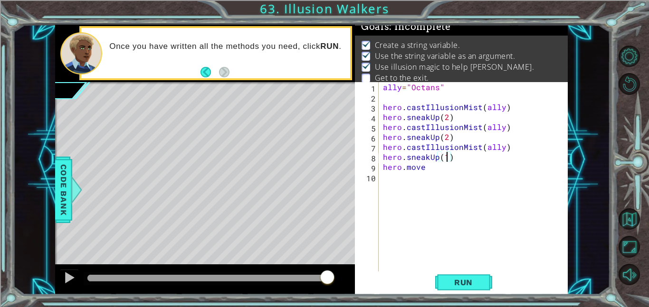
click at [441, 171] on div "ally = "Octans" hero . castIllusionMist ( ally ) hero . sneakUp ( 2 ) hero . ca…" at bounding box center [476, 186] width 190 height 209
type textarea "hero.moveRi"
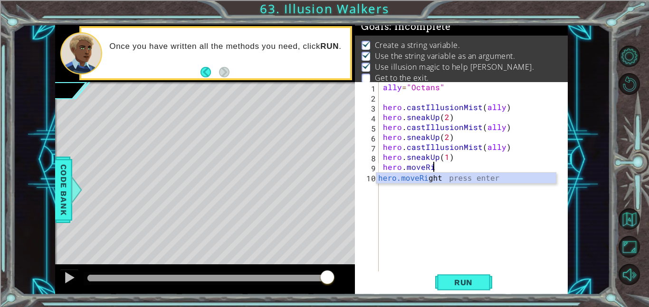
click at [443, 185] on div "ally = "Octans" hero . castIllusionMist ( ally ) hero . sneakUp ( 2 ) hero . ca…" at bounding box center [476, 186] width 190 height 209
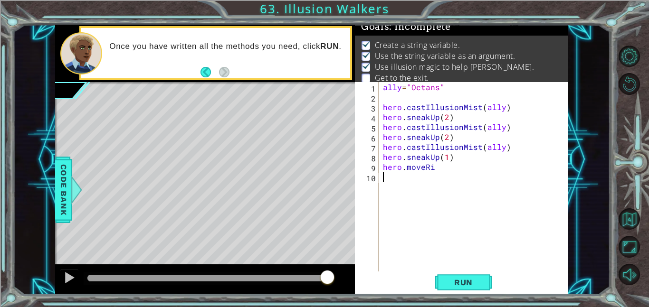
scroll to position [0, 0]
click at [437, 166] on div "ally = "Octans" hero . castIllusionMist ( ally ) hero . sneakUp ( 2 ) hero . ca…" at bounding box center [476, 186] width 190 height 209
type textarea "hero.moveRight(3)"
click at [468, 283] on span "Run" at bounding box center [464, 282] width 38 height 9
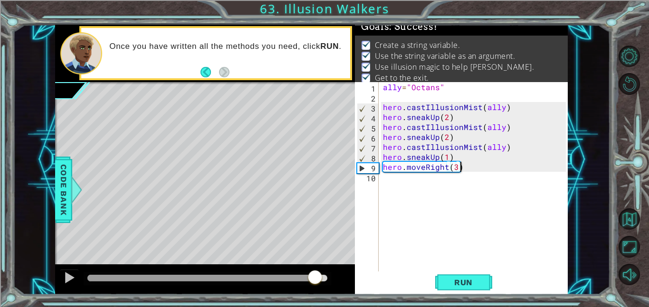
drag, startPoint x: 128, startPoint y: 276, endPoint x: 315, endPoint y: 270, distance: 187.3
click at [315, 270] on div at bounding box center [314, 278] width 17 height 17
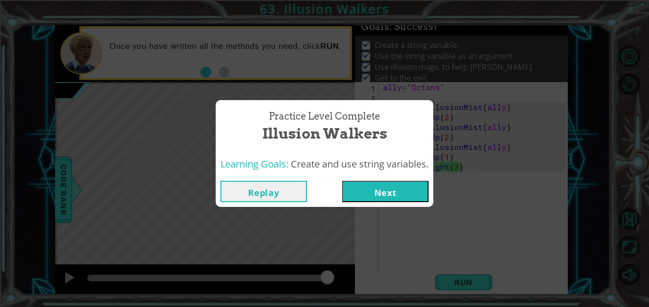
click at [379, 190] on button "Next" at bounding box center [385, 191] width 86 height 21
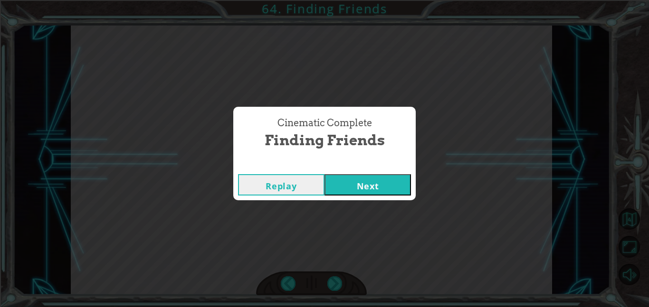
click at [370, 180] on button "Next" at bounding box center [367, 184] width 86 height 21
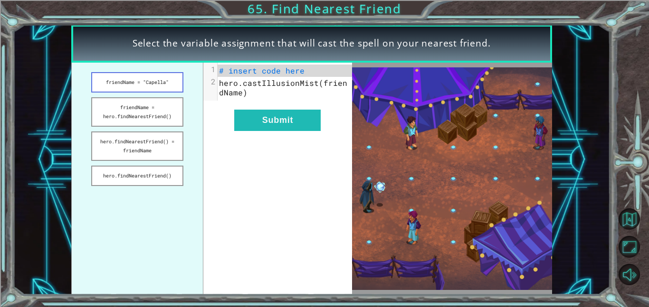
click at [168, 86] on button "friendName = "Capella"" at bounding box center [137, 82] width 92 height 20
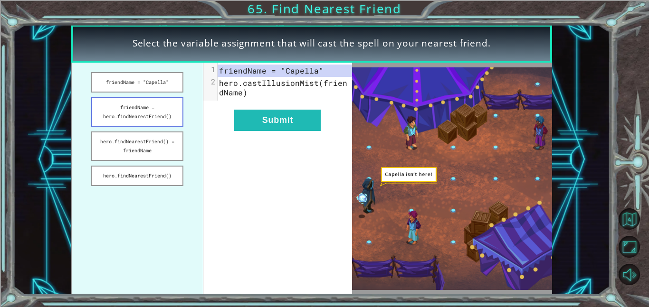
click at [168, 112] on button "friendName = hero.findNearestFriend()" at bounding box center [137, 111] width 92 height 29
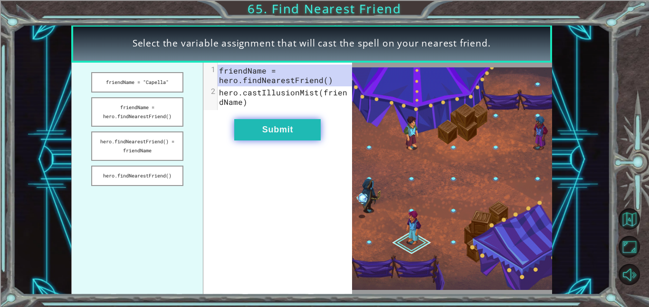
click at [252, 131] on button "Submit" at bounding box center [277, 129] width 86 height 21
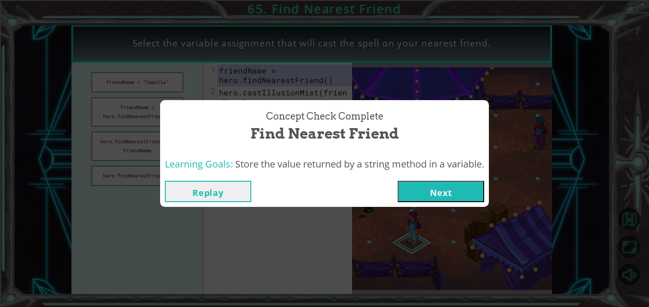
click at [447, 190] on button "Next" at bounding box center [441, 191] width 86 height 21
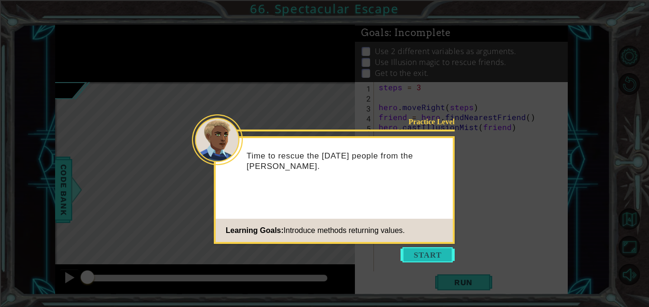
click at [421, 255] on button "Start" at bounding box center [427, 254] width 54 height 15
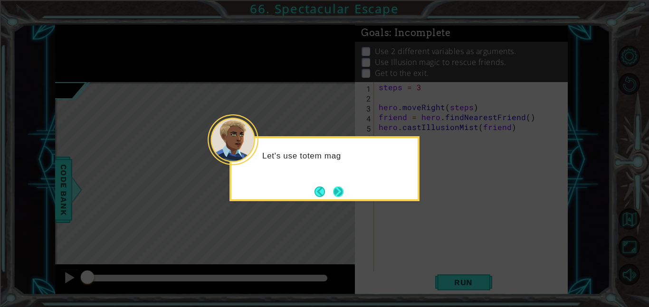
click at [333, 187] on button "Next" at bounding box center [338, 191] width 11 height 11
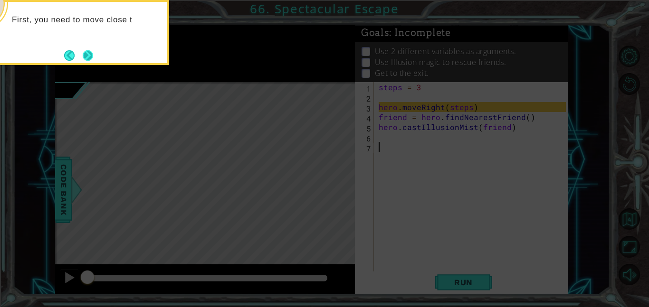
click at [93, 57] on button "Next" at bounding box center [88, 55] width 12 height 12
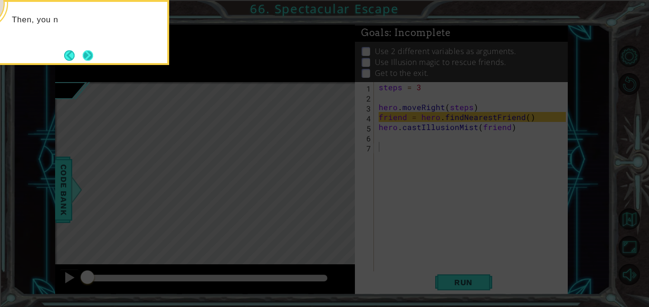
click at [92, 57] on button "Next" at bounding box center [87, 55] width 13 height 13
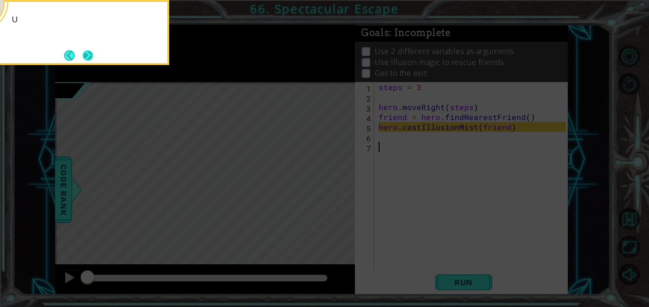
click at [92, 58] on button "Next" at bounding box center [88, 55] width 14 height 14
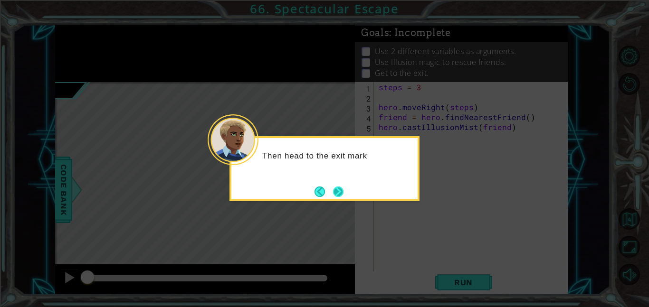
click at [338, 193] on button "Next" at bounding box center [338, 192] width 16 height 16
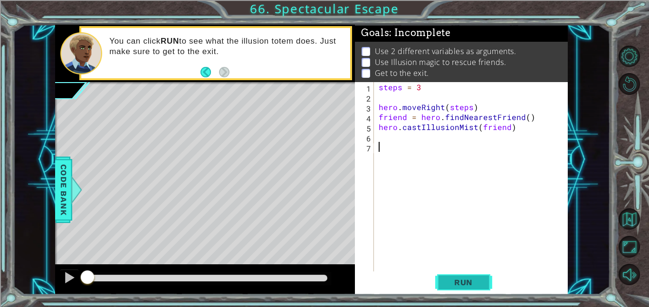
click at [455, 278] on span "Run" at bounding box center [464, 282] width 38 height 9
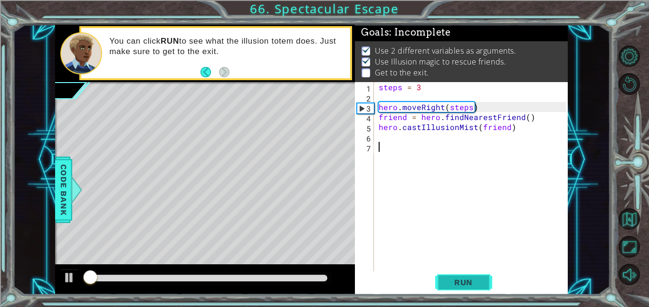
scroll to position [1, 0]
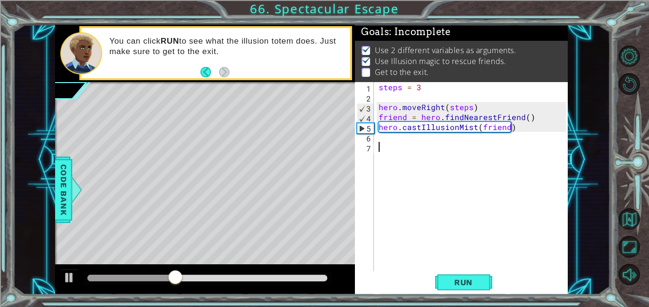
click at [515, 130] on div "steps = 3 hero . moveRight ( steps ) friend = hero . findNearestFriend ( ) hero…" at bounding box center [474, 186] width 194 height 209
type textarea "hero.castIllusionMist(friend)"
click at [450, 138] on div "steps = 3 hero . moveRight ( steps ) friend = hero . findNearestFriend ( ) hero…" at bounding box center [474, 186] width 194 height 209
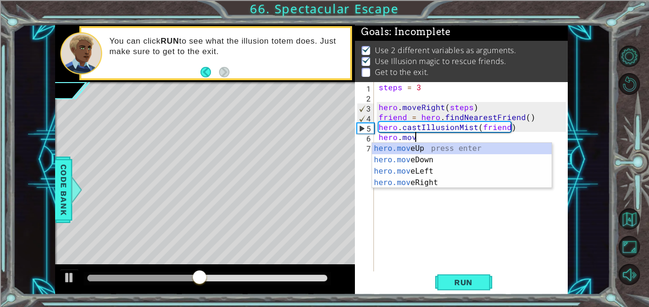
scroll to position [0, 2]
click at [445, 183] on div "hero.move Up press enter hero.move Down press enter hero.move Left press enter …" at bounding box center [462, 177] width 180 height 68
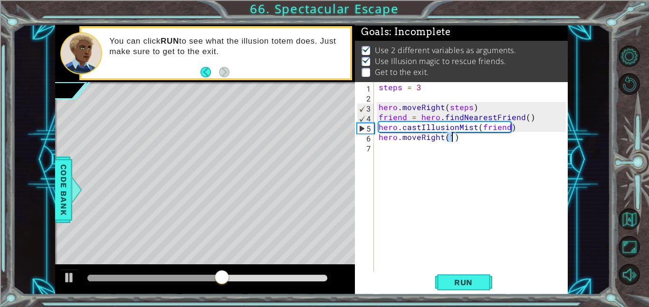
scroll to position [0, 4]
type textarea "hero.moveRight(3)"
click at [458, 279] on span "Run" at bounding box center [464, 282] width 38 height 9
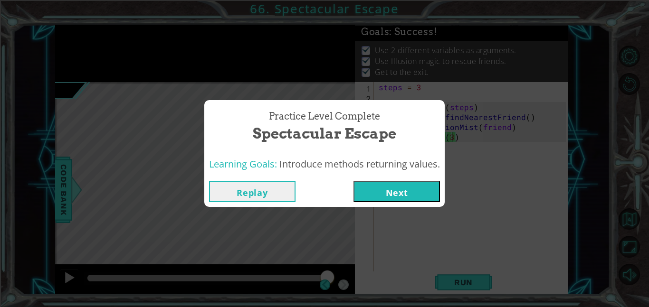
click at [402, 185] on button "Next" at bounding box center [396, 191] width 86 height 21
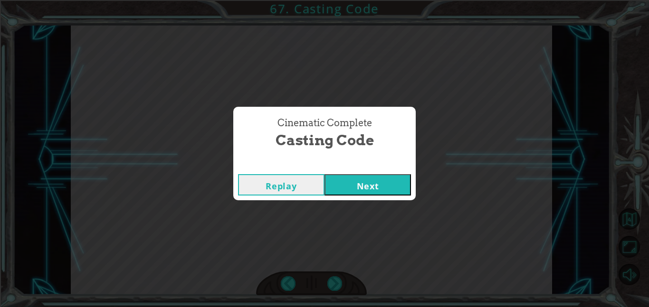
click at [391, 188] on button "Next" at bounding box center [367, 184] width 86 height 21
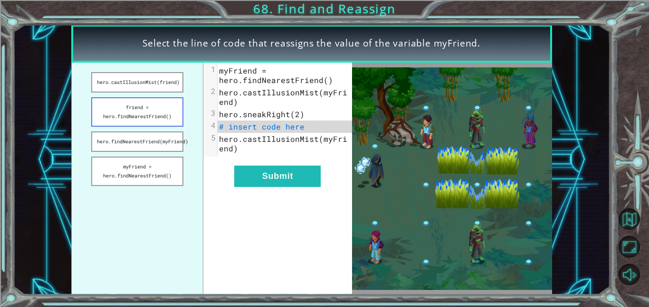
click at [154, 113] on button "friend = hero.findNearestFriend()" at bounding box center [137, 111] width 92 height 29
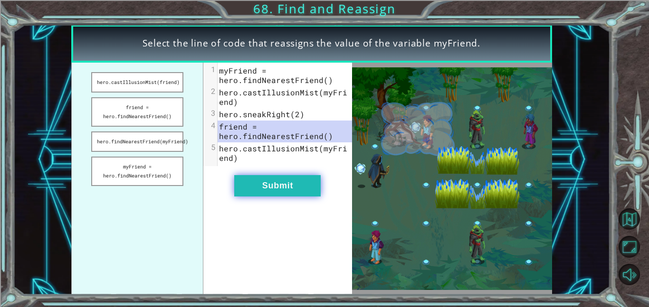
click at [249, 180] on button "Submit" at bounding box center [277, 185] width 86 height 21
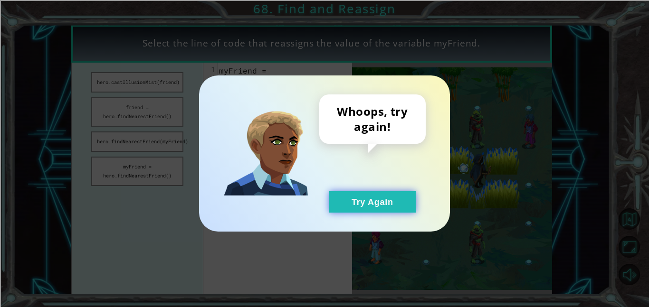
click at [334, 203] on button "Try Again" at bounding box center [372, 201] width 86 height 21
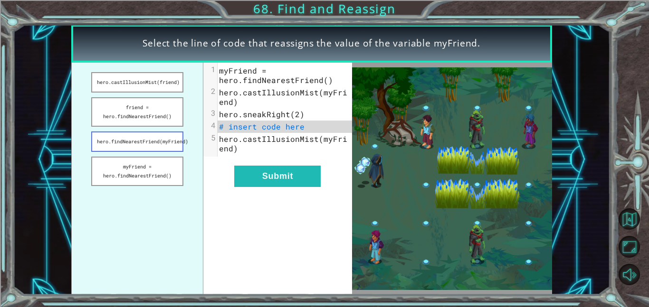
click at [164, 138] on button "hero.findNearestFriend(myFriend)" at bounding box center [137, 142] width 92 height 20
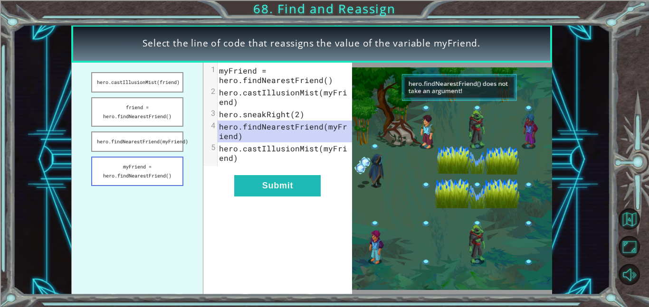
click at [163, 172] on button "myFriend = hero.findNearestFriend()" at bounding box center [137, 171] width 92 height 29
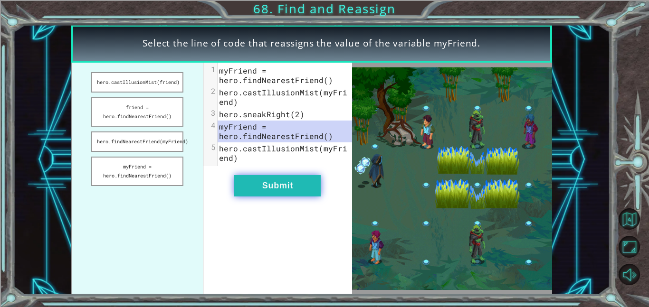
click at [284, 195] on button "Submit" at bounding box center [277, 185] width 86 height 21
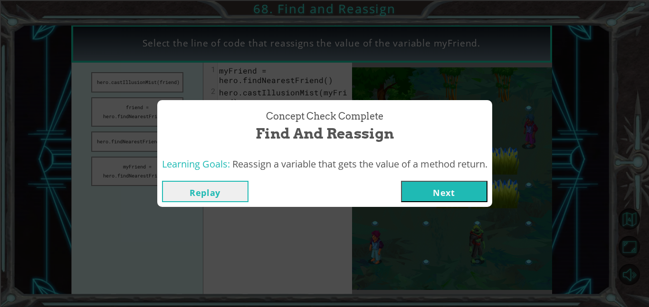
click at [457, 185] on button "Next" at bounding box center [444, 191] width 86 height 21
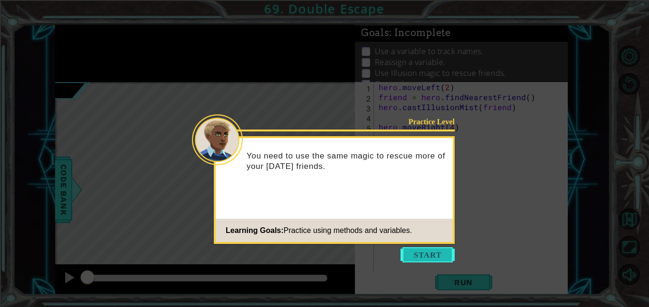
click at [425, 260] on button "Start" at bounding box center [427, 254] width 54 height 15
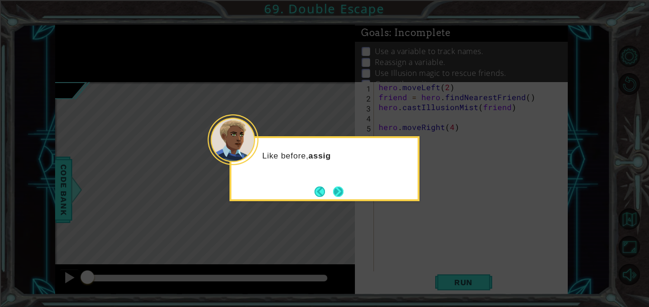
click at [337, 190] on button "Next" at bounding box center [338, 191] width 17 height 17
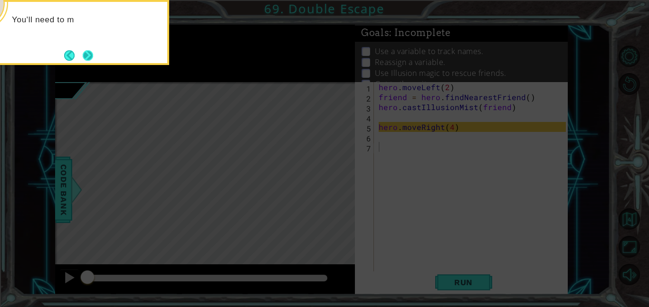
click at [90, 57] on button "Next" at bounding box center [88, 56] width 18 height 18
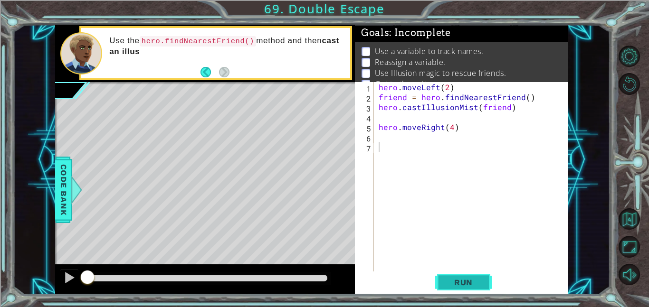
click at [467, 280] on span "Run" at bounding box center [464, 282] width 38 height 9
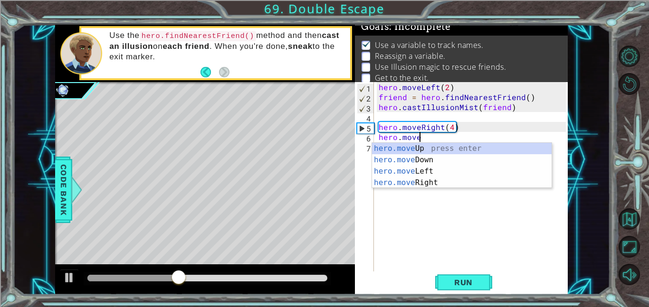
scroll to position [0, 2]
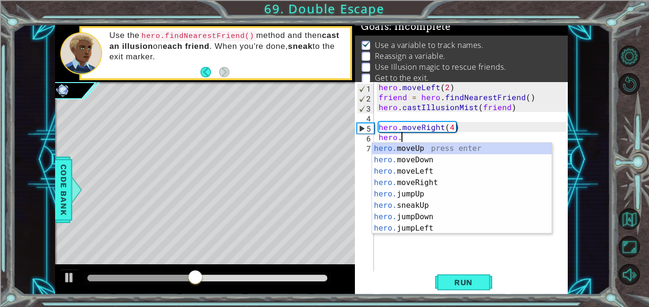
type textarea "hero"
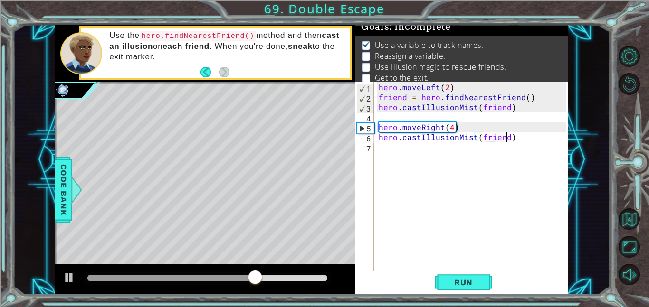
click at [469, 131] on div "hero . moveLeft ( 2 ) friend = hero . findNearestFriend ( ) hero . castIllusion…" at bounding box center [474, 186] width 194 height 209
type textarea "hero.moveRight(4)"
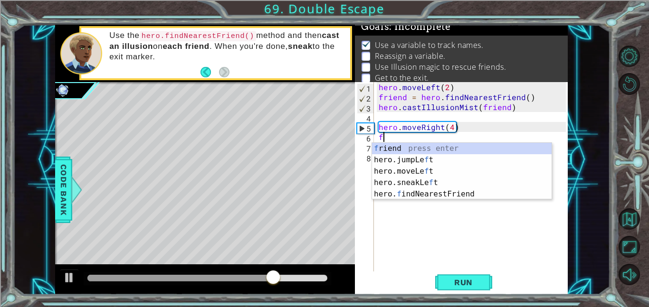
type textarea "fr"
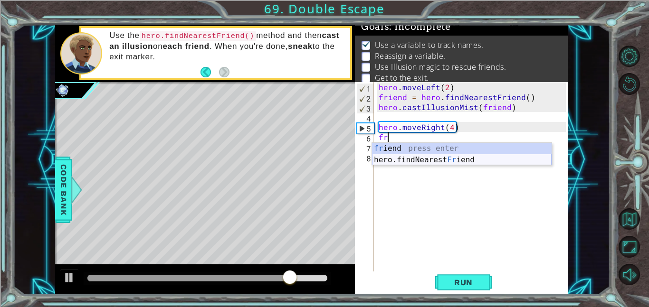
click at [466, 163] on div "fr iend press enter hero.findNearest Fr iend press enter" at bounding box center [462, 166] width 180 height 46
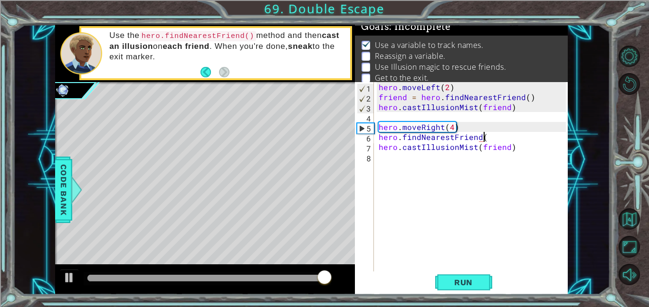
type textarea "hero.findNearestFriend()"
click at [527, 157] on div "hero . moveLeft ( 2 ) friend = hero . findNearestFriend ( ) hero . castIllusion…" at bounding box center [474, 186] width 194 height 209
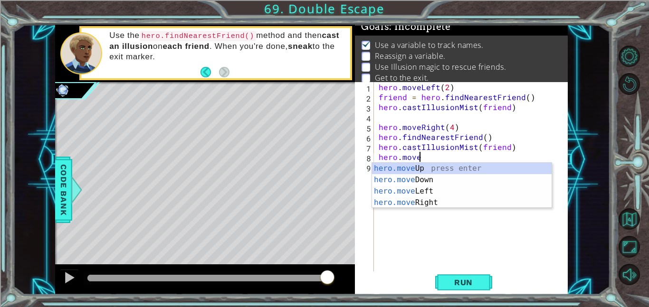
scroll to position [0, 2]
click at [487, 188] on div "hero.move Up press enter hero.move Down press enter hero.move Left press enter …" at bounding box center [462, 197] width 180 height 68
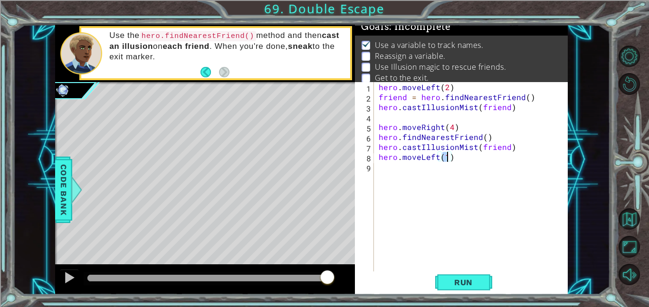
type textarea "hero.moveLeft(2)"
click at [457, 159] on div "hero . moveLeft ( 2 ) friend = hero . findNearestFriend ( ) hero . castIllusion…" at bounding box center [474, 186] width 194 height 209
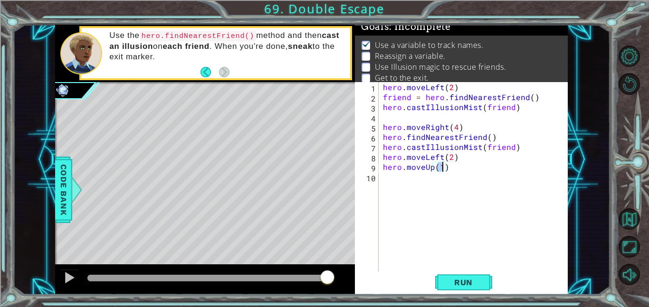
scroll to position [0, 3]
click at [455, 273] on button "Run" at bounding box center [463, 282] width 57 height 21
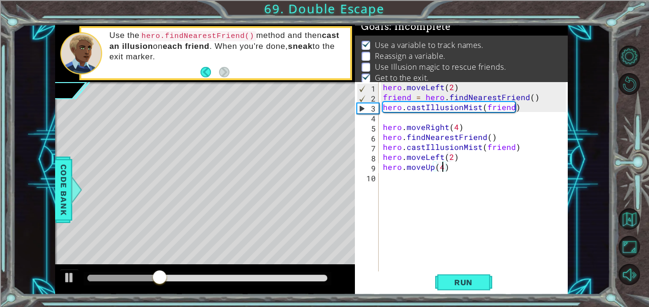
click at [470, 130] on div "hero . moveLeft ( 2 ) friend = hero . findNearestFriend ( ) hero . castIllusion…" at bounding box center [476, 186] width 190 height 209
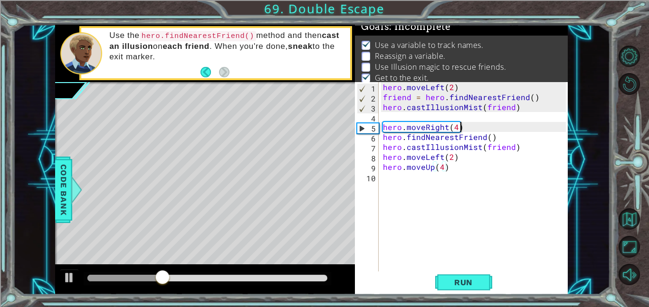
type textarea "hero.moveRight(4)"
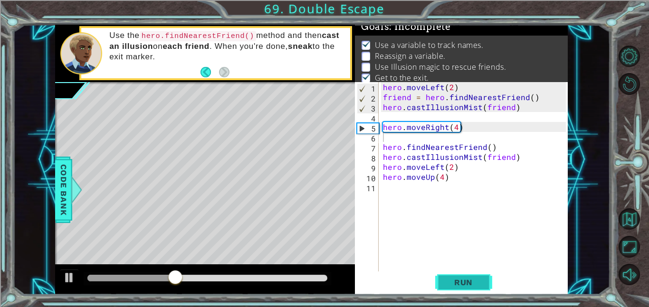
click at [472, 279] on span "Run" at bounding box center [464, 282] width 38 height 9
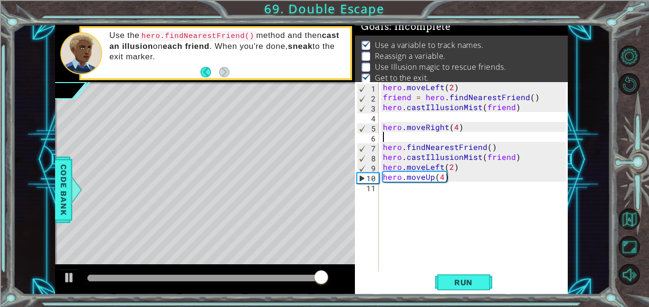
type textarea "hero.moveRight(4)"
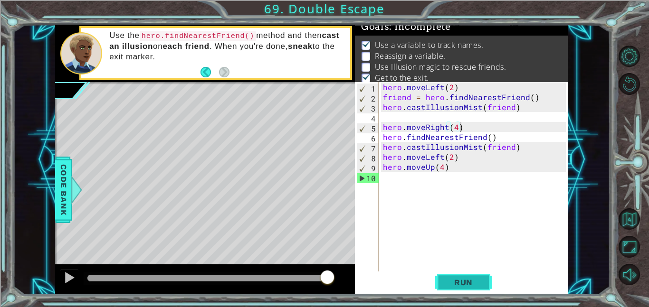
click at [469, 274] on button "Run" at bounding box center [463, 282] width 57 height 21
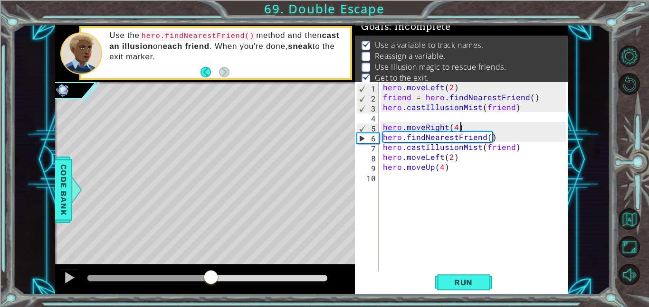
drag, startPoint x: 102, startPoint y: 275, endPoint x: 211, endPoint y: 272, distance: 108.8
click at [211, 272] on div at bounding box center [210, 278] width 17 height 17
click at [463, 126] on div "hero . moveLeft ( 2 ) friend = hero . findNearestFriend ( ) hero . castIllusion…" at bounding box center [476, 186] width 190 height 209
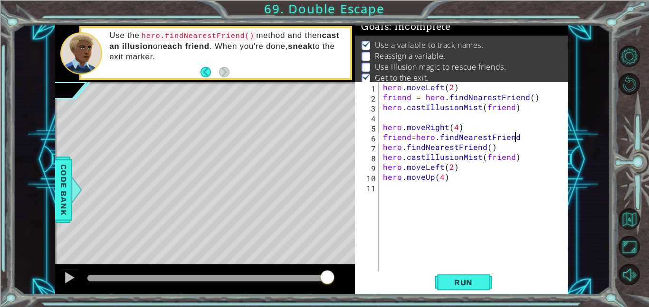
scroll to position [0, 8]
type textarea "friend=hero.findNearestFriend()"
click at [485, 277] on button "Run" at bounding box center [463, 282] width 57 height 21
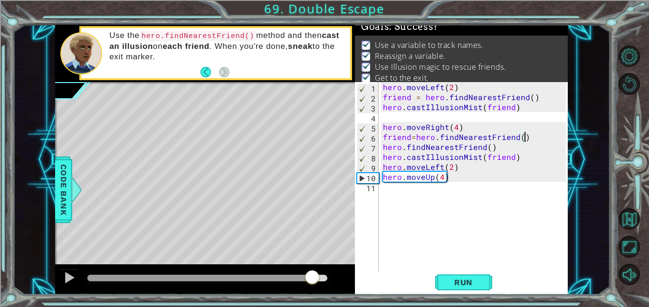
drag, startPoint x: 118, startPoint y: 281, endPoint x: 312, endPoint y: 281, distance: 193.8
click at [312, 281] on div at bounding box center [312, 278] width 17 height 17
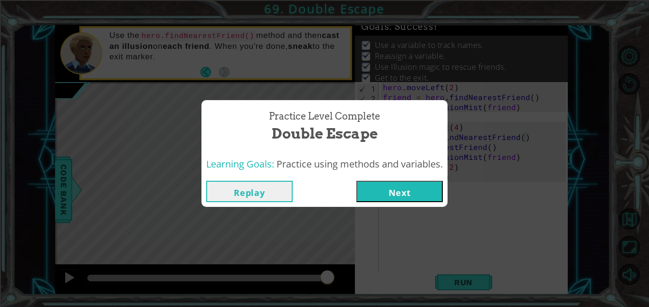
click at [395, 189] on button "Next" at bounding box center [399, 191] width 86 height 21
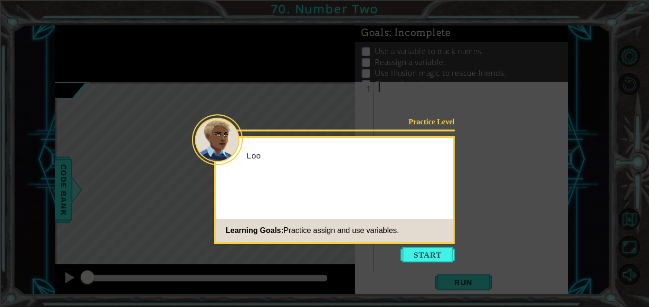
click at [415, 237] on footer "Learning Goals: Practice assign and use variables." at bounding box center [334, 230] width 237 height 23
click at [417, 242] on div "Practice Level Look: mor Learning Goals: Practice assign and use variables." at bounding box center [334, 190] width 241 height 108
click at [417, 253] on button "Start" at bounding box center [427, 254] width 54 height 15
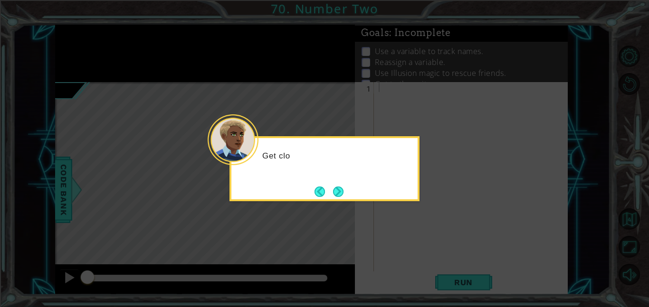
click at [329, 201] on icon at bounding box center [324, 153] width 649 height 307
click at [336, 188] on button "Next" at bounding box center [338, 191] width 17 height 17
click at [334, 200] on div at bounding box center [324, 168] width 190 height 65
click at [342, 194] on button "Next" at bounding box center [339, 192] width 18 height 18
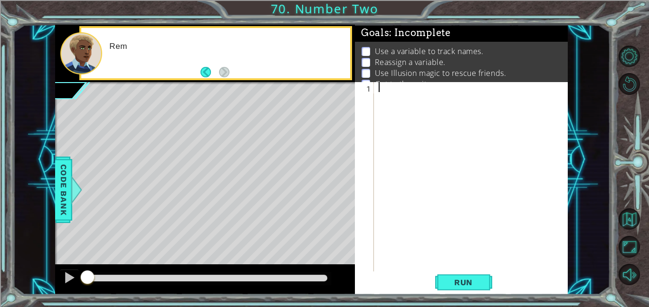
click at [230, 62] on div "Rem" at bounding box center [226, 54] width 247 height 34
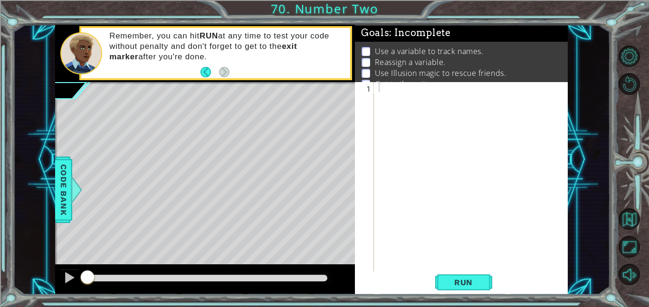
scroll to position [12, 0]
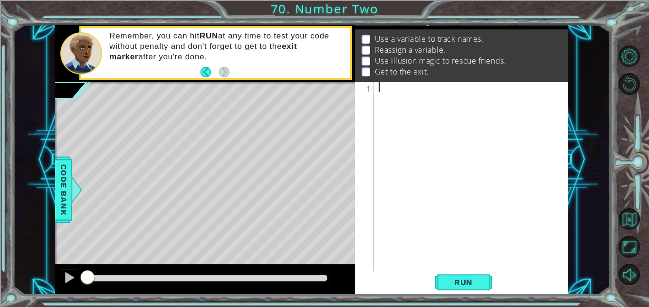
click at [398, 85] on div at bounding box center [474, 186] width 194 height 209
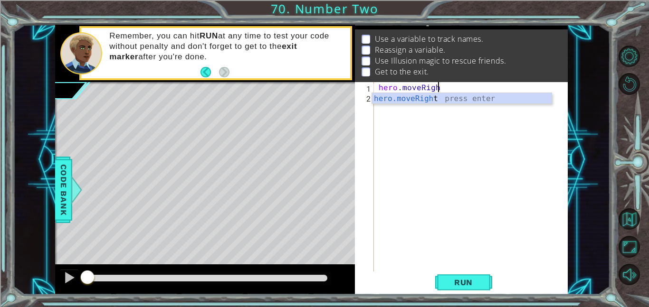
scroll to position [0, 3]
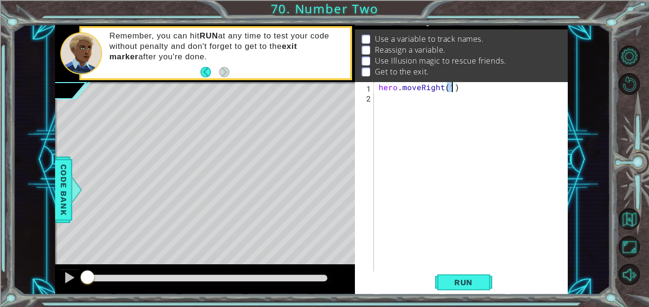
type textarea "hero.moveRight(2)"
click at [467, 90] on div "hero . moveRight ( 2 )" at bounding box center [474, 186] width 194 height 209
type textarea "hero.moveRight(2)"
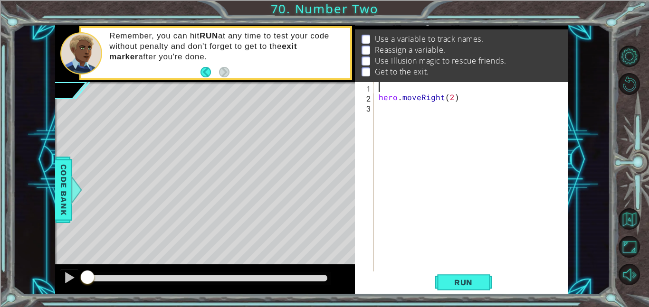
click at [378, 95] on div "hero . moveRight ( 2 )" at bounding box center [474, 186] width 194 height 209
click at [450, 90] on div "hero . moveRight ( 2 )" at bounding box center [474, 186] width 194 height 209
type textarea "hero.moveRight(1)"
click at [461, 92] on div "hero . moveRight ( 1 )" at bounding box center [474, 186] width 194 height 209
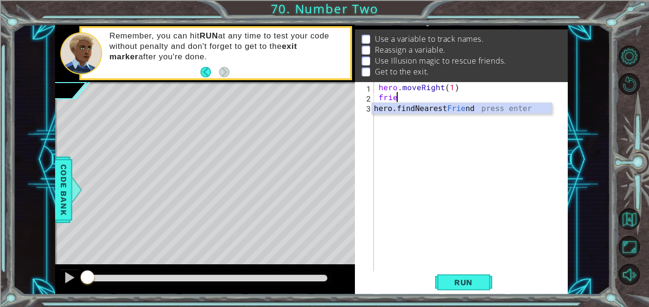
scroll to position [0, 1]
type textarea "friend"
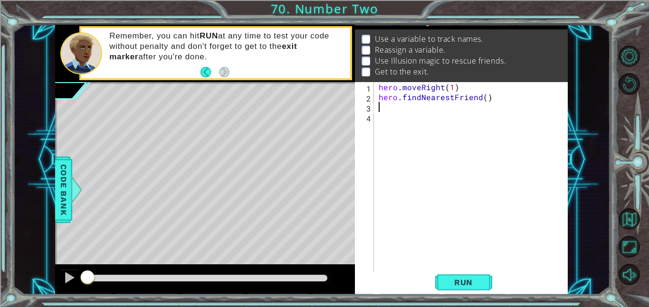
click at [477, 83] on div "hero . moveRight ( 1 ) hero . findNearestFriend ( )" at bounding box center [474, 186] width 194 height 209
type textarea "hero.moveRight(1)"
type textarea "hero"
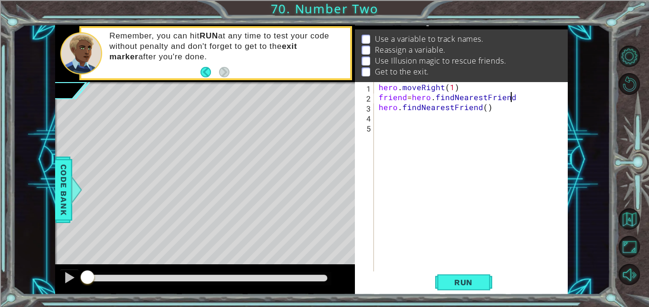
click at [493, 108] on div "hero . moveRight ( 1 ) friend = hero . findNearestFriend hero . findNearestFrie…" at bounding box center [474, 186] width 194 height 209
click at [379, 89] on div "hero . moveRight ( 1 ) friend = hero . findNearestFriend hero . findNearestFrie…" at bounding box center [474, 186] width 194 height 209
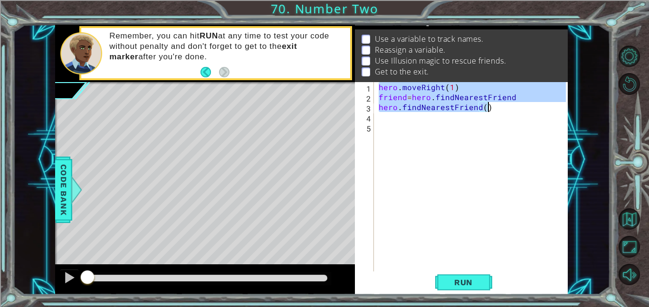
drag, startPoint x: 379, startPoint y: 89, endPoint x: 512, endPoint y: 105, distance: 134.0
click at [512, 105] on div "hero . moveRight ( 1 ) friend = hero . findNearestFriend hero . findNearestFrie…" at bounding box center [474, 186] width 194 height 209
click at [512, 105] on div "hero . moveRight ( 1 ) friend = hero . findNearestFriend hero . findNearestFrie…" at bounding box center [471, 177] width 189 height 190
type textarea "hero.findNearestFriend()"
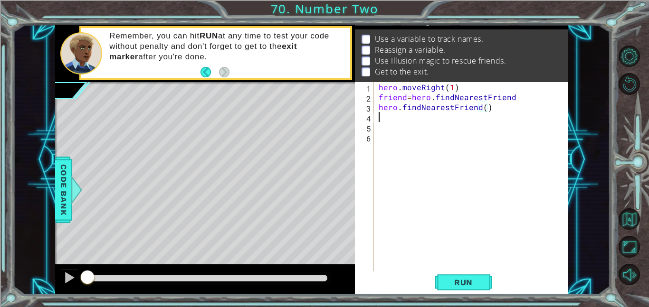
scroll to position [0, 0]
click at [451, 88] on div "hero . moveRight ( 1 ) friend = hero . findNearestFriend hero . findNearestFrie…" at bounding box center [474, 186] width 194 height 209
click at [498, 106] on div "hero . moveRight ( 2 ) friend = hero . findNearestFriend hero . findNearestFrie…" at bounding box center [474, 186] width 194 height 209
type textarea "hero.findNearestFriend()"
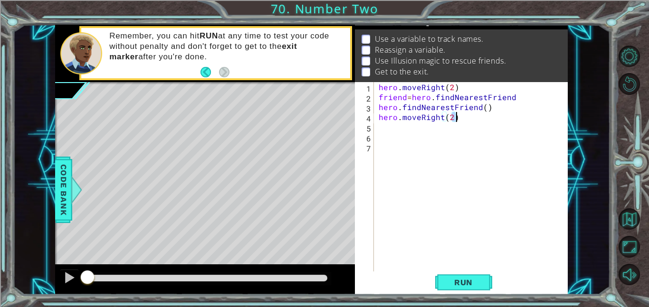
click at [380, 97] on div "hero . moveRight ( 2 ) friend = hero . findNearestFriend hero . findNearestFrie…" at bounding box center [474, 186] width 194 height 209
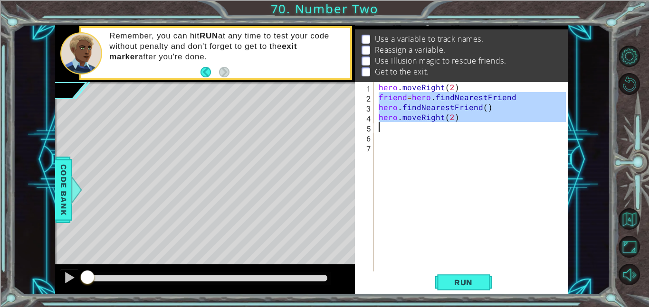
drag, startPoint x: 380, startPoint y: 97, endPoint x: 479, endPoint y: 122, distance: 101.3
click at [479, 122] on div "hero . moveRight ( 2 ) friend = hero . findNearestFriend hero . findNearestFrie…" at bounding box center [474, 186] width 194 height 209
click at [479, 122] on div "hero . moveRight ( 2 ) friend = hero . findNearestFriend hero . findNearestFrie…" at bounding box center [471, 177] width 189 height 190
type textarea "hero.moveRight(2)"
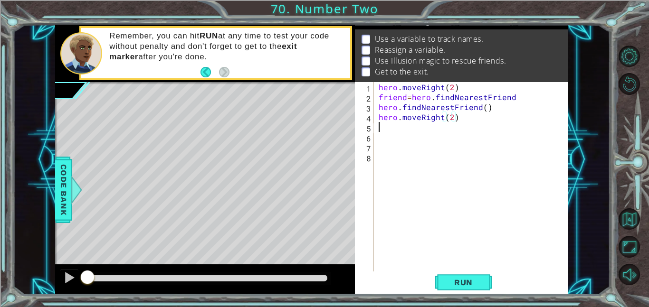
scroll to position [0, 0]
paste textarea "hero.moveRight(2)"
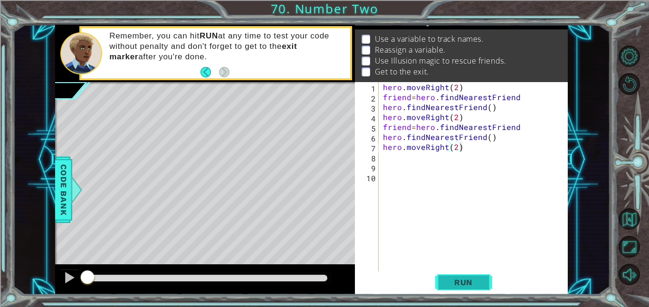
click at [476, 275] on button "Run" at bounding box center [463, 282] width 57 height 21
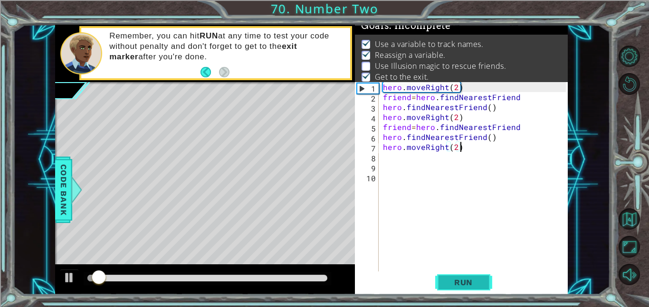
scroll to position [6, 0]
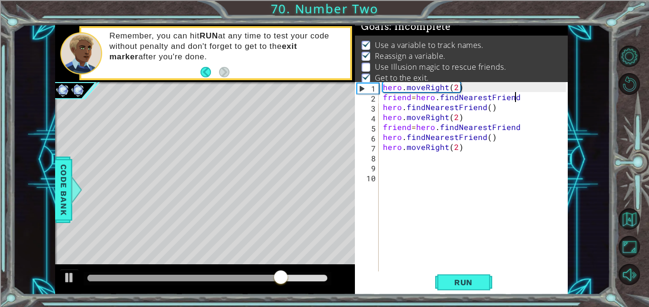
click at [524, 97] on div "hero . moveRight ( 2 ) friend = hero . findNearestFriend hero . findNearestFrie…" at bounding box center [476, 186] width 190 height 209
click at [515, 105] on div "hero . moveRight ( 2 ) friend = hero . findNearestFriend hero . findNearestFrie…" at bounding box center [476, 186] width 190 height 209
type textarea "hero.findNearestFriend()"
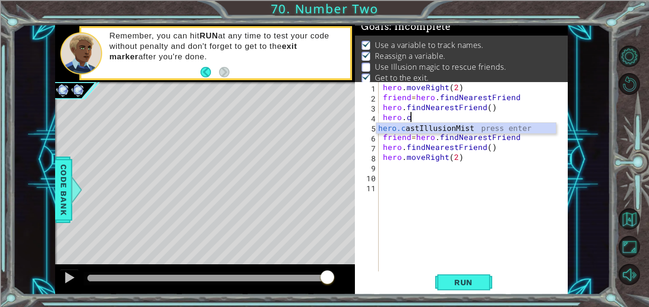
scroll to position [0, 1]
click at [522, 126] on div "[DOMAIN_NAME] stIllusionMist press enter" at bounding box center [466, 140] width 180 height 34
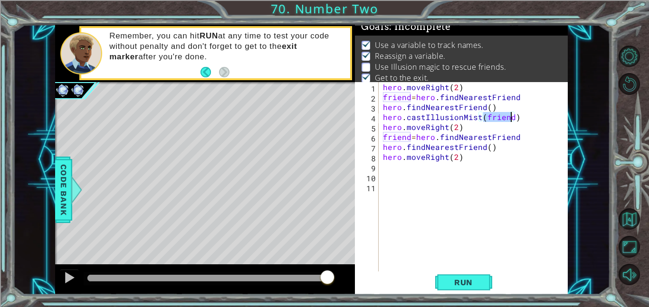
click at [523, 138] on div "hero . moveRight ( 2 ) friend = hero . findNearestFriend hero . findNearestFrie…" at bounding box center [476, 186] width 190 height 209
type textarea "hero.findNearestFriend()"
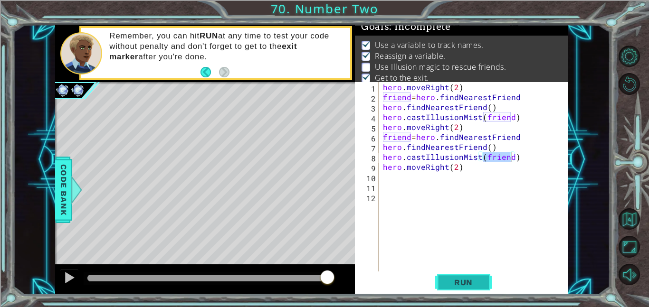
click at [483, 284] on button "Run" at bounding box center [463, 282] width 57 height 21
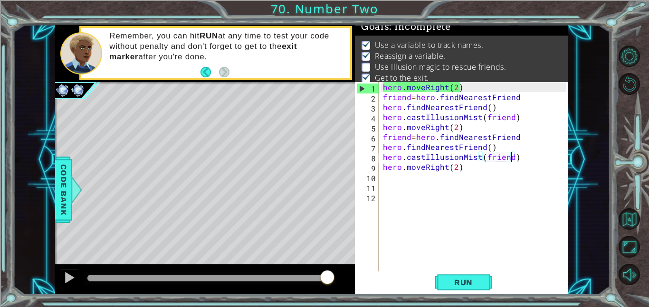
click at [520, 131] on div "hero . moveRight ( 2 ) friend = hero . findNearestFriend hero . findNearestFrie…" at bounding box center [476, 186] width 190 height 209
click at [459, 281] on span "Run" at bounding box center [464, 282] width 38 height 9
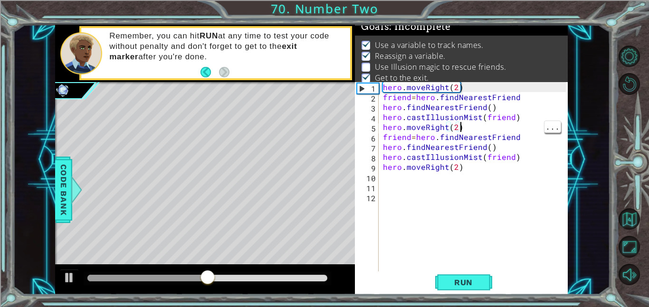
click at [383, 97] on div "hero . moveRight ( 2 ) friend = hero . findNearestFriend hero . findNearestFrie…" at bounding box center [476, 186] width 190 height 209
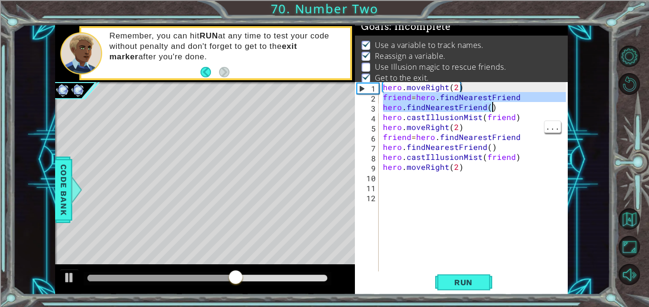
drag, startPoint x: 383, startPoint y: 97, endPoint x: 550, endPoint y: 105, distance: 167.9
click at [550, 105] on div "hero . moveRight ( 2 ) friend = hero . findNearestFriend hero . findNearestFrie…" at bounding box center [476, 186] width 190 height 209
type textarea "friend=hero.findNearestFriend hero.findNearestFriend()"
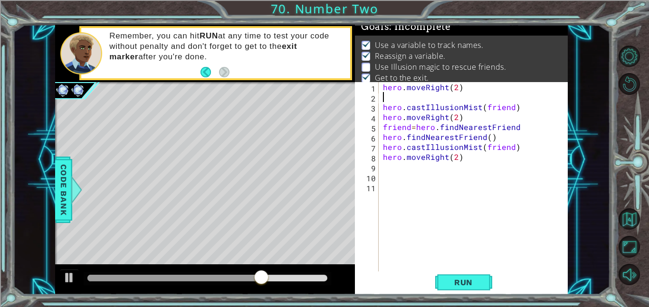
scroll to position [0, 0]
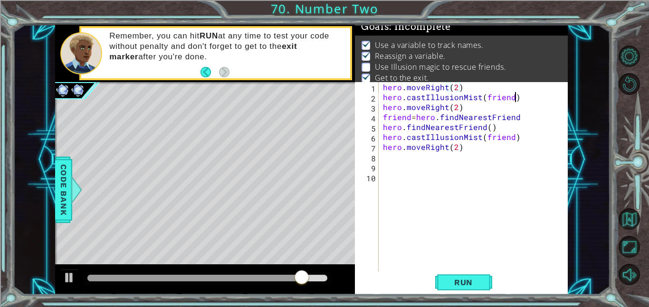
click at [519, 95] on div "hero . moveRight ( 2 ) hero . castIllusionMist ( friend ) hero . moveRight ( 2 …" at bounding box center [476, 186] width 190 height 209
type textarea "hero.castIllusionMist(friend)"
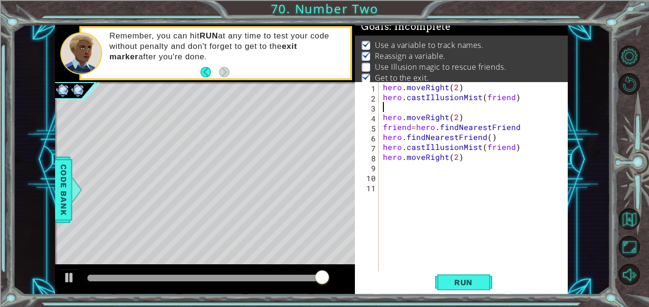
paste textarea "hero.findNearestFriend()"
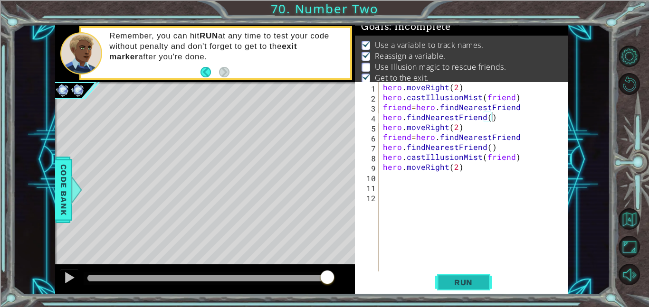
click at [459, 287] on button "Run" at bounding box center [463, 282] width 57 height 21
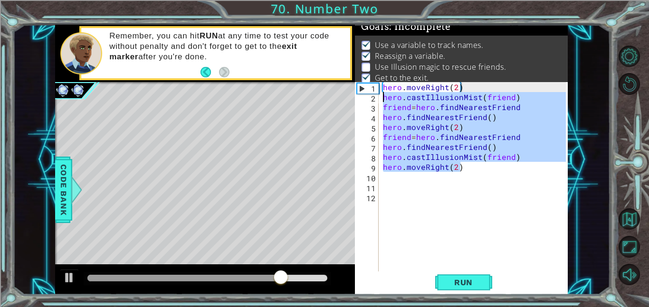
drag, startPoint x: 463, startPoint y: 168, endPoint x: 370, endPoint y: 97, distance: 117.6
click at [370, 97] on div "hero.findNearestFriend() 1 2 3 4 5 6 7 8 9 10 11 12 hero . moveRight ( 2 ) hero…" at bounding box center [460, 177] width 211 height 190
click at [380, 105] on div "hero.castIllusionMist(friend) friend=hero.findNearestFriend 1 2 3 4 5 6 7 8 9 1…" at bounding box center [460, 177] width 211 height 190
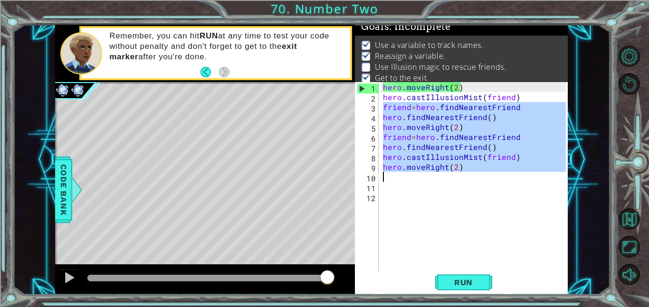
drag, startPoint x: 384, startPoint y: 106, endPoint x: 485, endPoint y: 180, distance: 124.8
click at [485, 180] on div "hero . moveRight ( 2 ) hero . castIllusionMist ( friend ) friend = hero . findN…" at bounding box center [476, 186] width 190 height 209
type textarea "hero.moveRight(2)"
type textarea "hero.castIllusionMist(friend)"
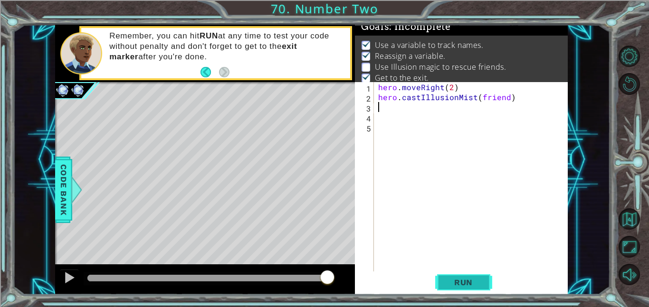
click at [469, 280] on span "Run" at bounding box center [464, 282] width 38 height 9
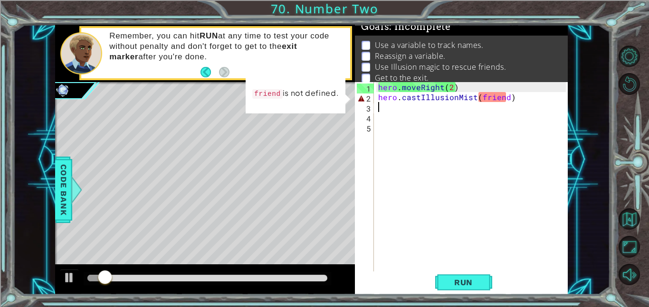
click at [490, 100] on div "hero . moveRight ( 2 ) hero . castIllusionMist ( friend )" at bounding box center [473, 186] width 194 height 209
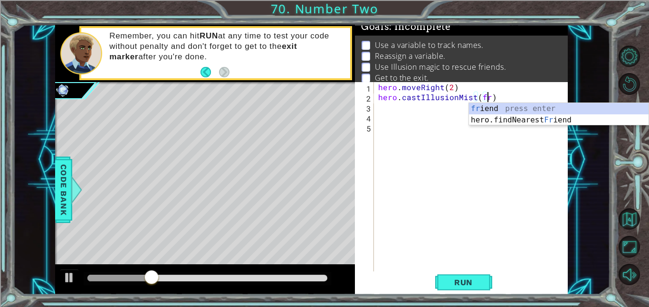
scroll to position [0, 7]
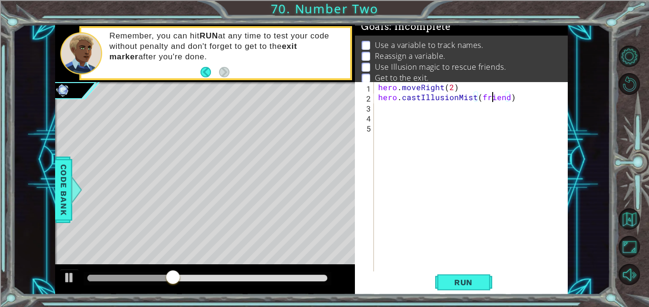
click at [493, 100] on div "hero . moveRight ( 2 ) hero . castIllusionMist ( friend )" at bounding box center [473, 186] width 194 height 209
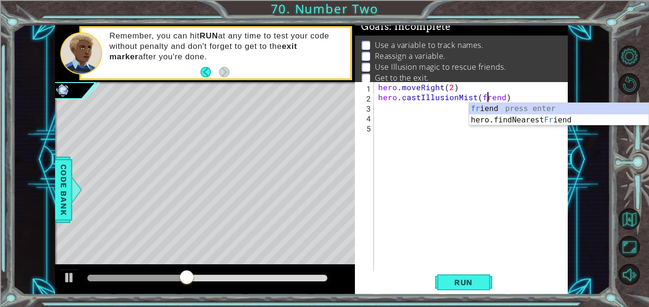
scroll to position [0, 7]
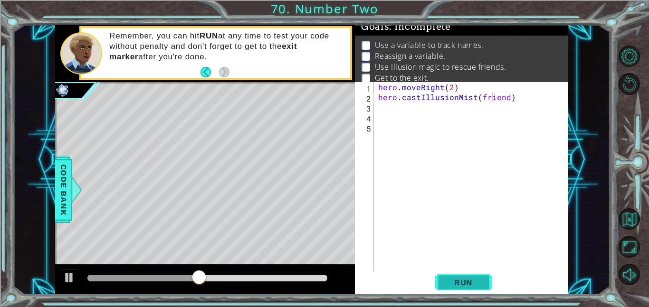
click at [481, 273] on button "Run" at bounding box center [463, 282] width 57 height 21
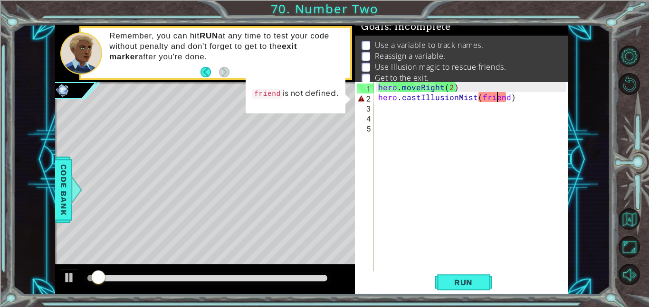
click at [498, 98] on div "hero . moveRight ( 2 ) hero . castIllusionMist ( friend )" at bounding box center [473, 186] width 194 height 209
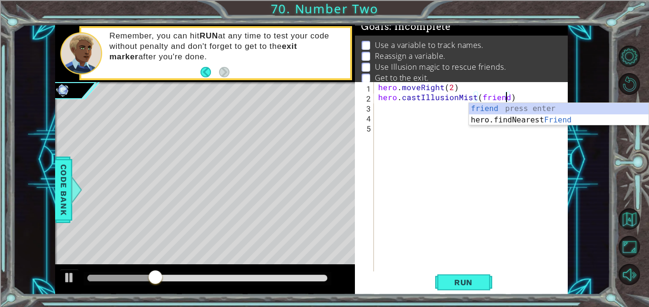
scroll to position [0, 8]
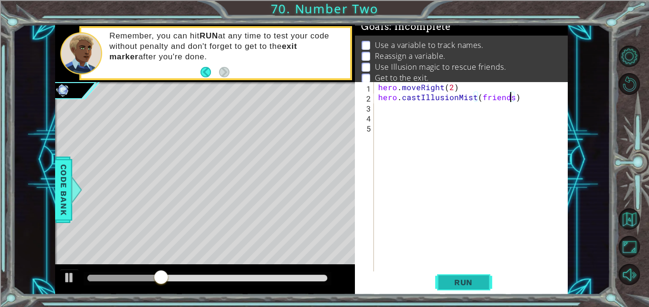
click at [457, 286] on span "Run" at bounding box center [464, 282] width 38 height 9
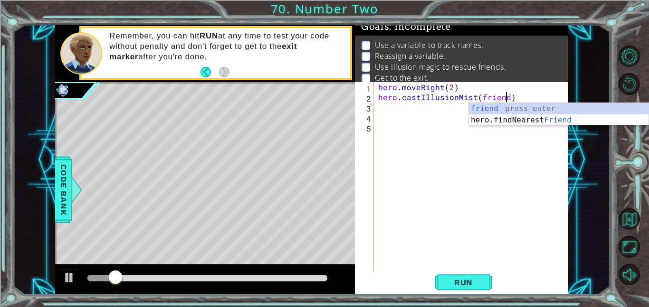
scroll to position [0, 8]
click at [454, 282] on span "Run" at bounding box center [464, 282] width 38 height 9
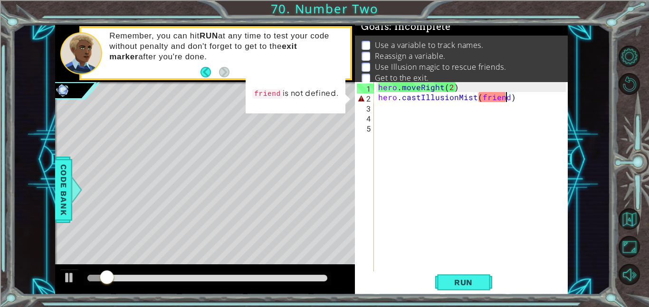
click at [463, 87] on div "hero . moveRight ( 2 ) hero . castIllusionMist ( friend )" at bounding box center [473, 186] width 194 height 209
type textarea "hero.moveRight(2)"
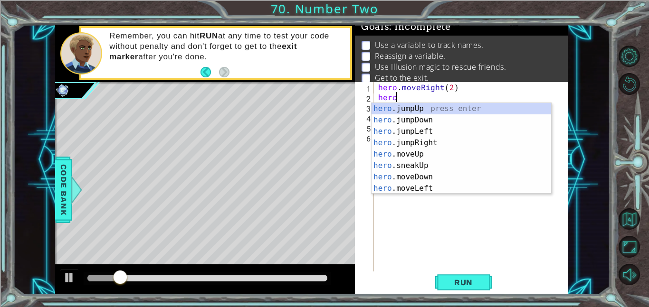
scroll to position [0, 1]
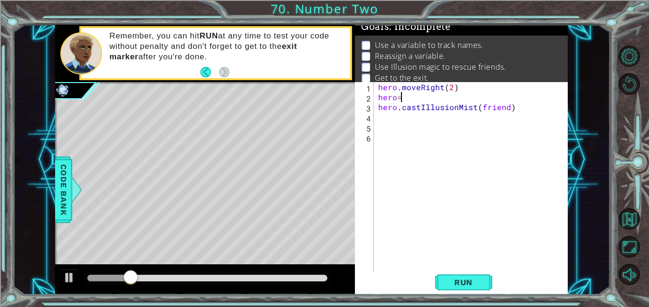
type textarea "hero"
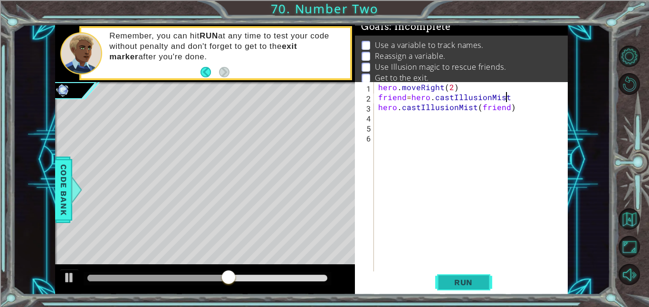
click at [450, 282] on span "Run" at bounding box center [464, 282] width 38 height 9
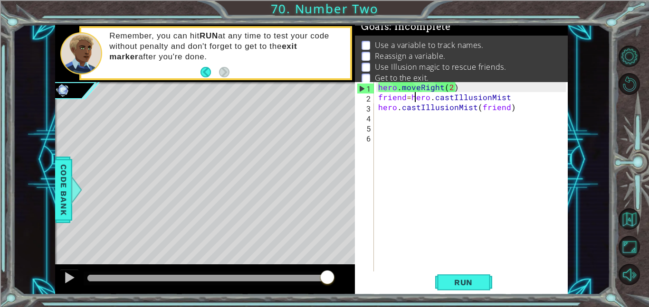
click at [413, 95] on div "hero . moveRight ( 2 ) friend = hero . castIllusionMist hero . castIllusionMist…" at bounding box center [473, 186] width 194 height 209
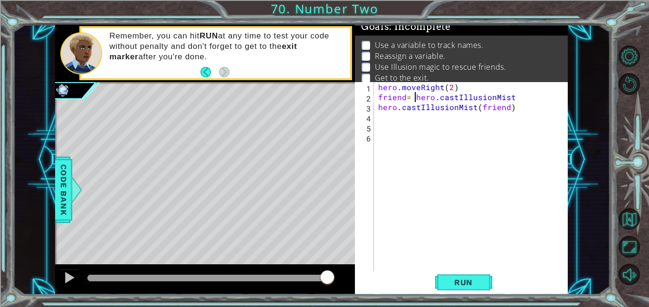
click at [407, 97] on div "hero . moveRight ( 2 ) friend = hero . castIllusionMist hero . castIllusionMist…" at bounding box center [473, 186] width 194 height 209
click at [464, 283] on span "Run" at bounding box center [464, 282] width 38 height 9
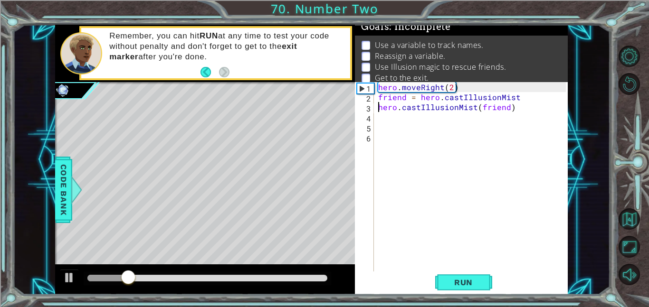
click at [378, 109] on div "hero . moveRight ( 2 ) friend = hero . castIllusionMist hero . castIllusionMist…" at bounding box center [473, 186] width 194 height 209
click at [482, 98] on div "hero . moveRight ( 2 ) friend = hero . castIllusionMist hero . castIllusionMist…" at bounding box center [473, 186] width 194 height 209
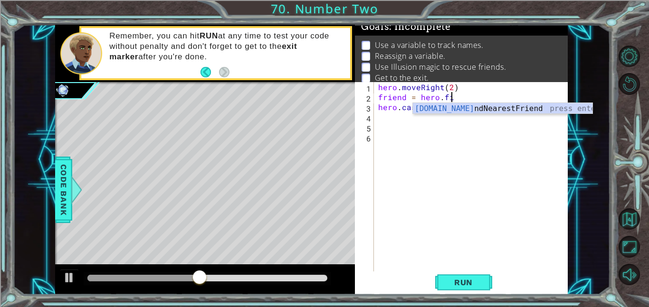
scroll to position [0, 4]
type textarea "friend = hero.findNearestFriend()"
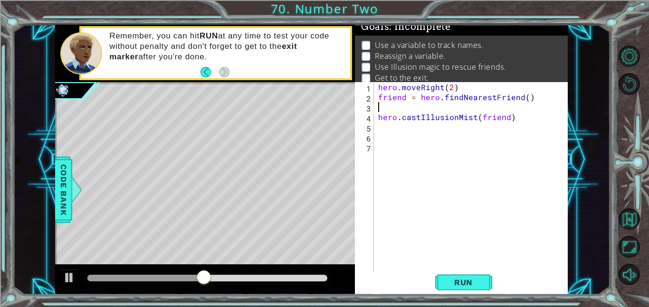
scroll to position [0, 0]
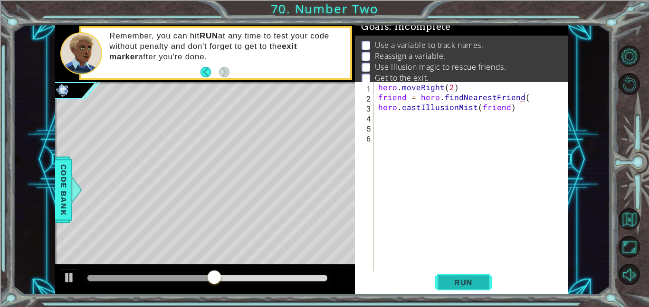
click at [446, 293] on button "Run" at bounding box center [463, 282] width 57 height 21
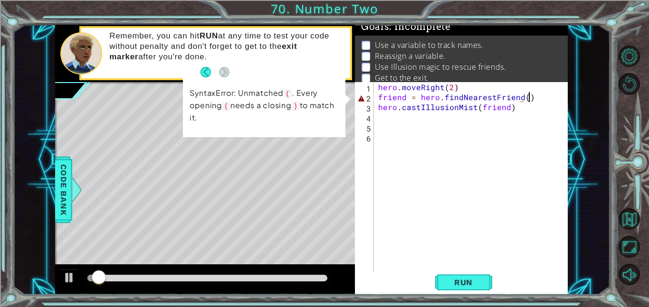
scroll to position [0, 9]
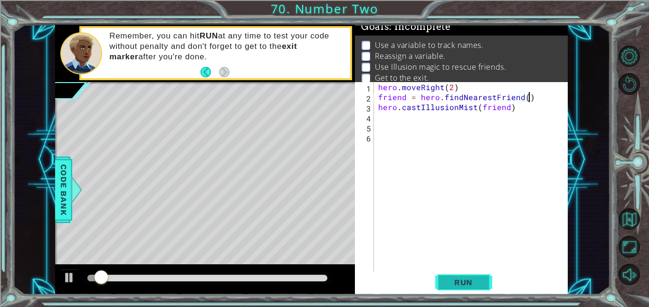
click at [486, 284] on button "Run" at bounding box center [463, 282] width 57 height 21
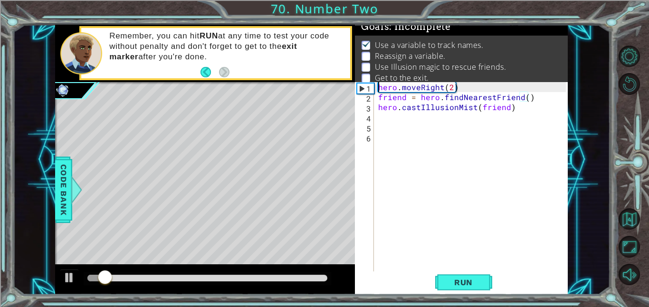
click at [379, 88] on div "hero . moveRight ( 2 ) friend = hero . findNearestFriend ( ) hero . castIllusio…" at bounding box center [473, 186] width 194 height 209
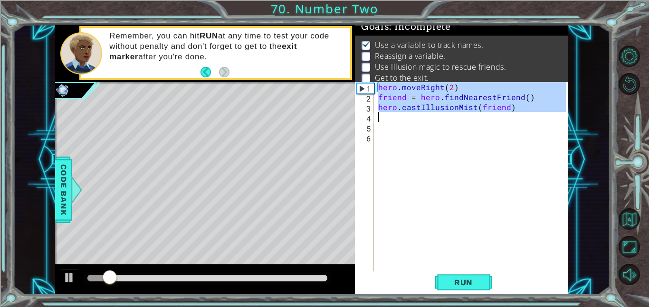
drag, startPoint x: 379, startPoint y: 88, endPoint x: 536, endPoint y: 121, distance: 160.6
click at [536, 121] on div "hero . moveRight ( 2 ) friend = hero . findNearestFriend ( ) hero . castIllusio…" at bounding box center [473, 186] width 194 height 209
click at [517, 108] on div "hero . moveRight ( 2 ) friend = hero . findNearestFriend ( ) hero . castIllusio…" at bounding box center [470, 177] width 189 height 190
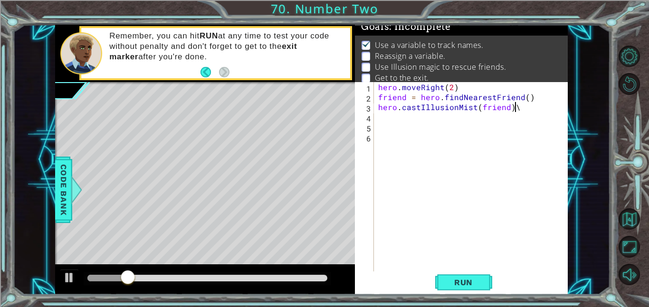
type textarea "hero.castIllusionMist(friend)"
paste textarea "Code Area"
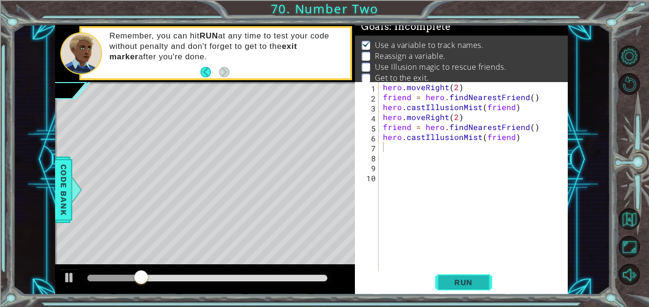
click at [474, 278] on span "Run" at bounding box center [464, 282] width 38 height 9
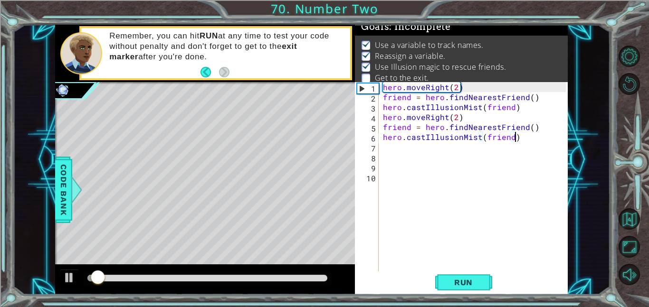
click at [541, 139] on div "hero . moveRight ( 2 ) friend = hero . findNearestFriend ( ) hero . castIllusio…" at bounding box center [476, 186] width 190 height 209
type textarea "hero.castIllusionMist(friend)"
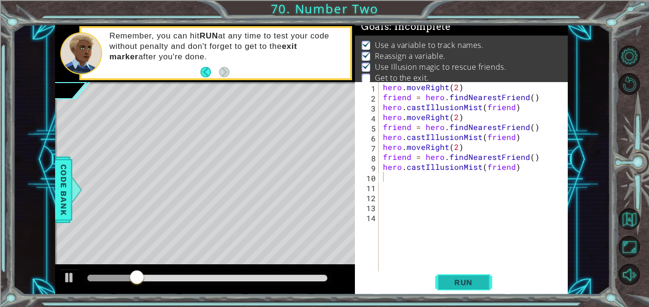
click at [481, 288] on button "Run" at bounding box center [463, 282] width 57 height 21
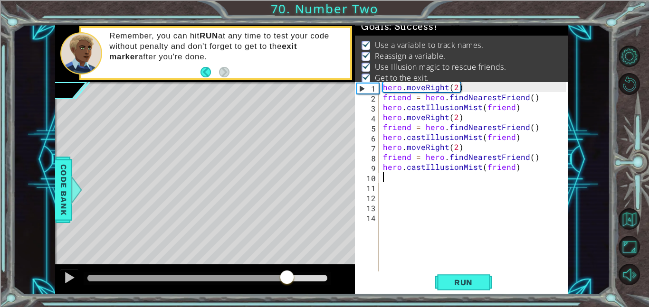
drag, startPoint x: 122, startPoint y: 276, endPoint x: 287, endPoint y: 271, distance: 164.9
click at [287, 271] on div at bounding box center [286, 278] width 17 height 17
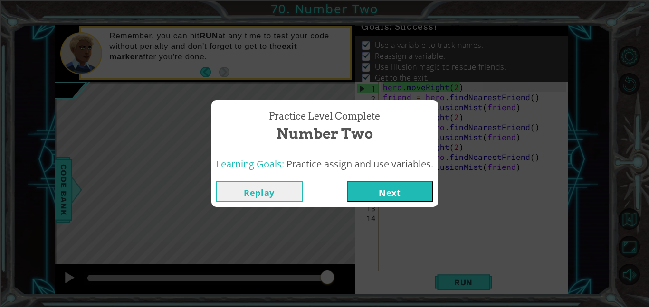
click at [411, 190] on button "Next" at bounding box center [390, 191] width 86 height 21
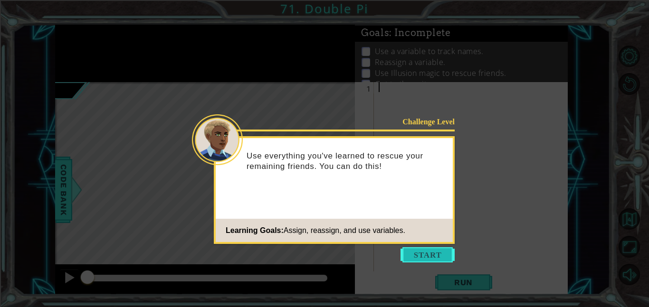
click at [433, 254] on button "Start" at bounding box center [427, 254] width 54 height 15
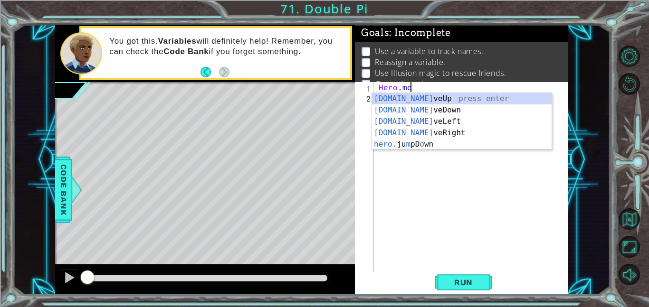
scroll to position [0, 2]
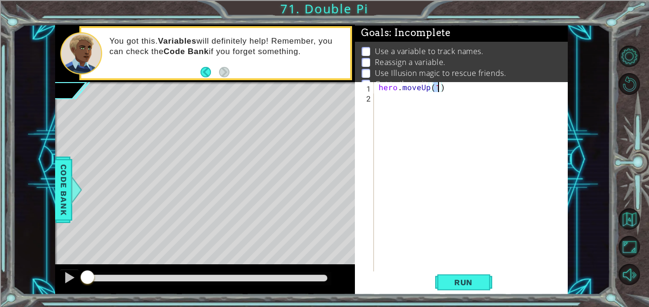
type textarea "hero.moveUp(2)"
click at [461, 93] on div "hero . moveUp ( 2 )" at bounding box center [474, 186] width 194 height 209
click at [460, 86] on div "hero . moveUp ( 2 )" at bounding box center [474, 186] width 194 height 209
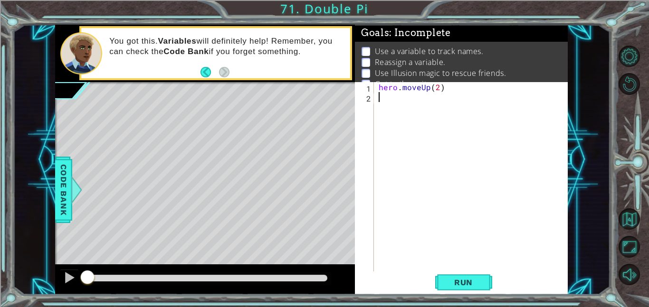
type textarea "hero.moveUp(2)"
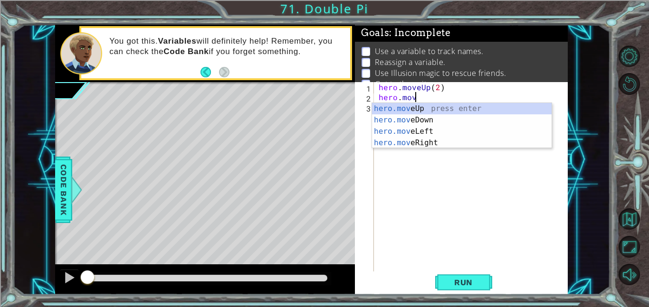
scroll to position [0, 2]
click at [457, 141] on div "hero.move Up press enter hero.move Down press enter hero.move Left press enter …" at bounding box center [462, 137] width 180 height 68
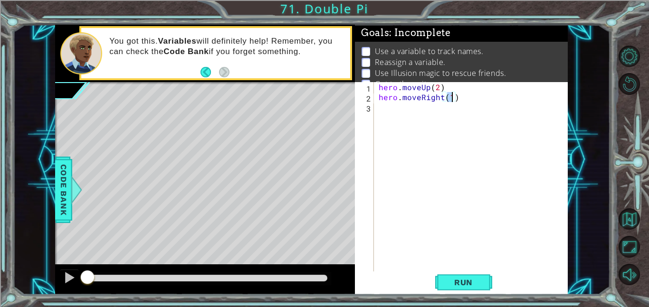
type textarea "hero.moveRight(2)"
click at [465, 98] on div "hero . moveUp ( 2 ) hero . moveRight ( 2 )" at bounding box center [474, 186] width 194 height 209
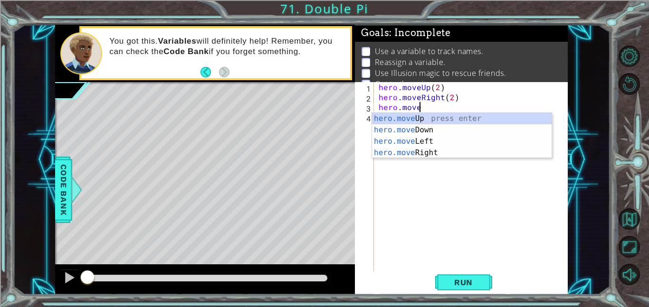
scroll to position [0, 2]
click at [473, 114] on div "hero.move Up press enter hero.move Down press enter hero.move Left press enter …" at bounding box center [462, 147] width 180 height 68
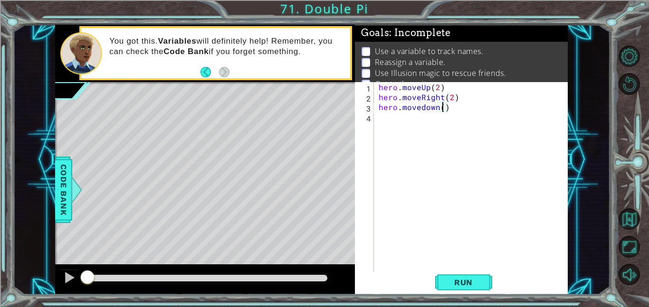
scroll to position [0, 4]
type textarea "hero.movedown(1)"
click at [456, 114] on div "hero . moveUp ( 2 ) hero . moveRight ( 2 ) hero . [GEOGRAPHIC_DATA] ( 1 )" at bounding box center [474, 186] width 194 height 209
click at [451, 282] on span "Run" at bounding box center [464, 282] width 38 height 9
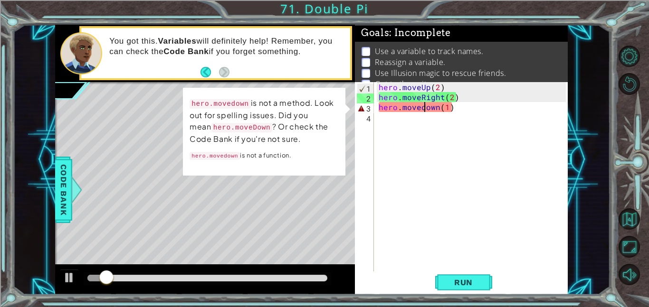
click at [422, 109] on div "hero . moveUp ( 2 ) hero . moveRight ( 2 ) hero . [GEOGRAPHIC_DATA] ( 1 )" at bounding box center [474, 186] width 194 height 209
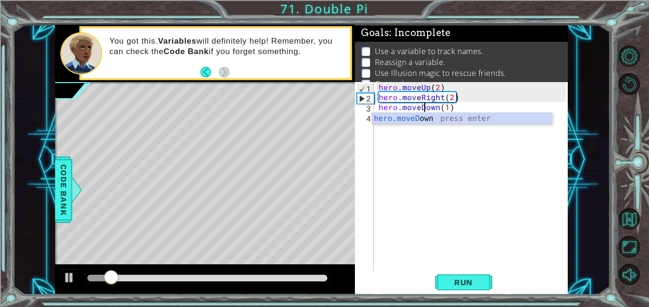
scroll to position [0, 3]
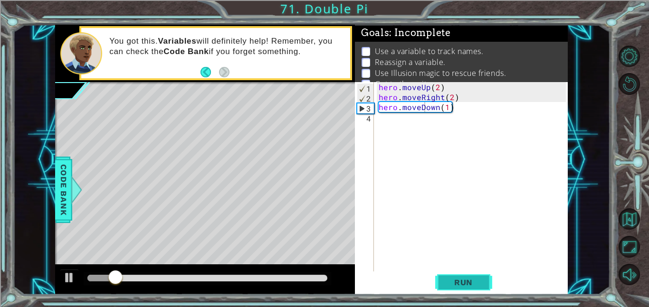
click at [465, 281] on span "Run" at bounding box center [464, 282] width 38 height 9
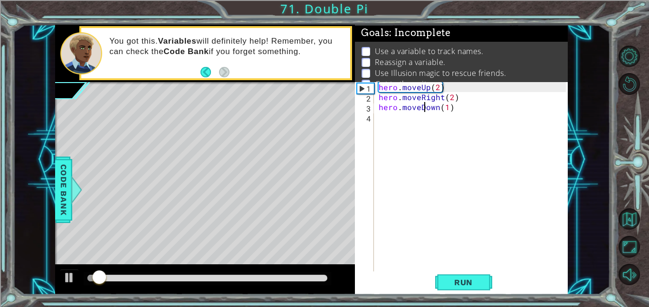
click at [443, 108] on div "hero . moveUp ( 2 ) hero . moveRight ( 2 ) hero . moveDown ( 1 )" at bounding box center [474, 186] width 194 height 209
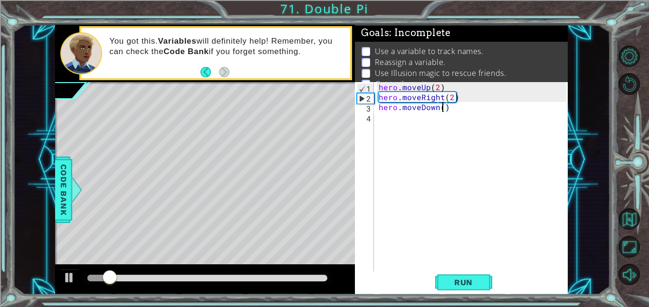
scroll to position [0, 4]
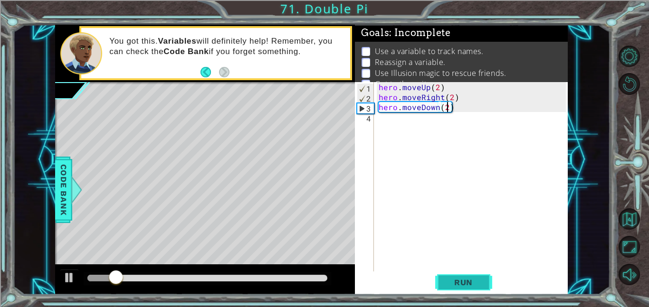
type textarea "hero.moveDown(2)"
click at [472, 278] on span "Run" at bounding box center [464, 282] width 38 height 9
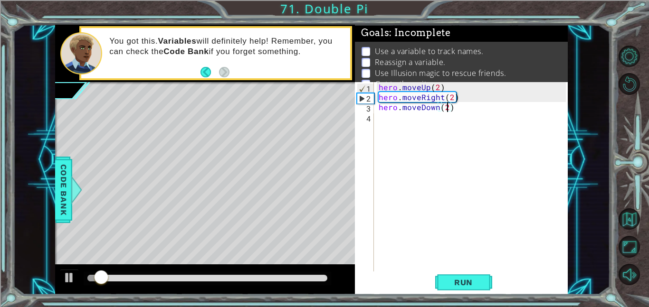
click at [478, 108] on div "hero . moveUp ( 2 ) hero . moveRight ( 2 ) hero . moveDown ( 2 )" at bounding box center [474, 186] width 194 height 209
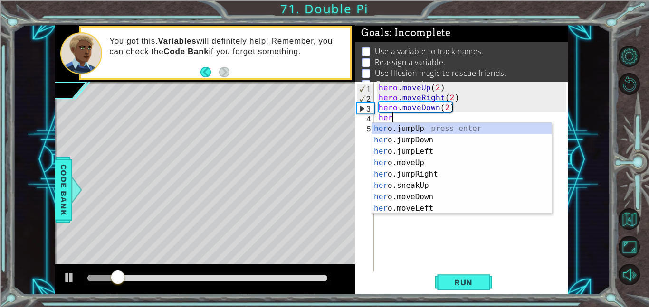
scroll to position [0, 0]
type textarea "h"
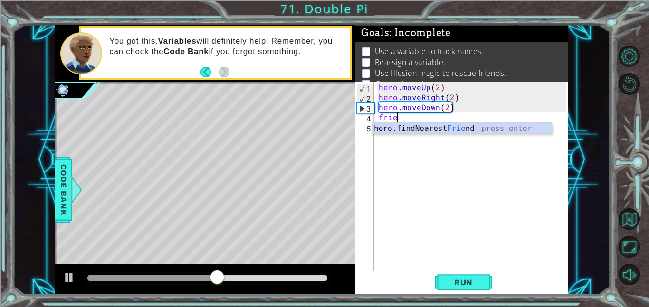
type textarea "frien"
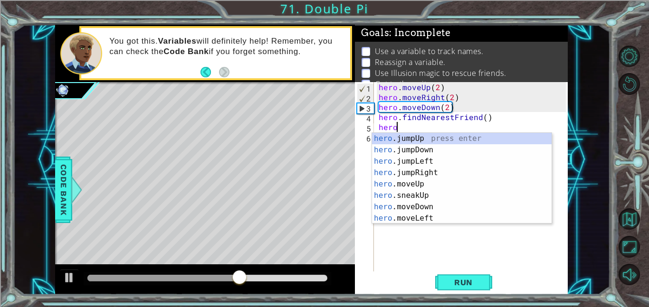
scroll to position [0, 1]
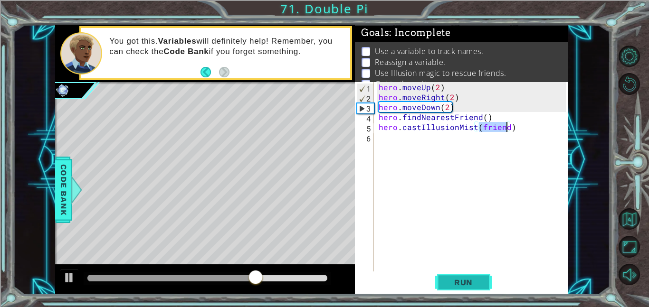
click at [469, 278] on span "Run" at bounding box center [464, 282] width 38 height 9
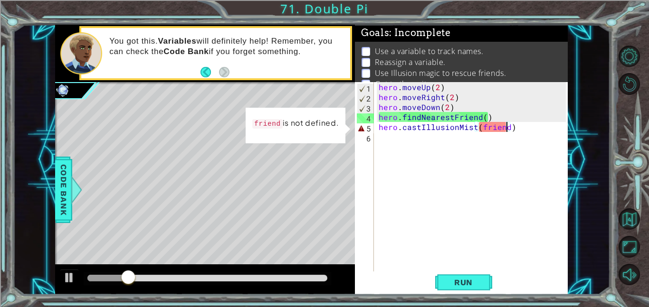
scroll to position [12, 0]
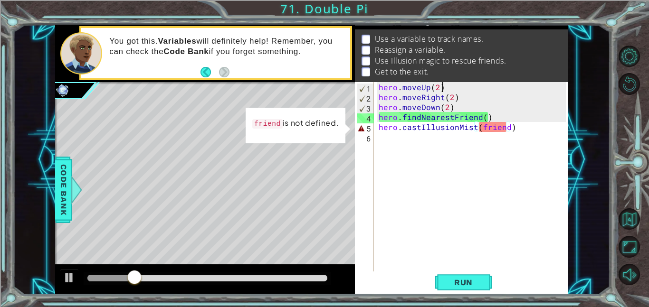
click at [462, 88] on div "hero . moveUp ( 2 ) hero . moveRight ( 2 ) hero . moveDown ( 2 ) hero . findNea…" at bounding box center [474, 186] width 194 height 209
type textarea "hero.moveUp(2)"
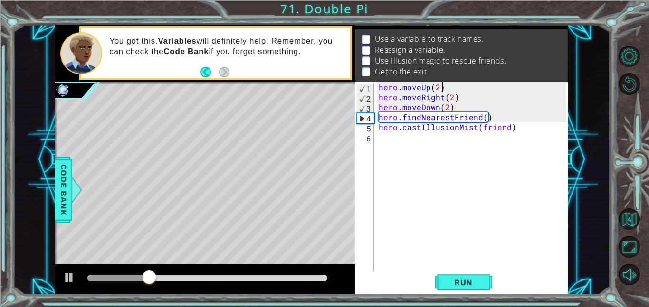
click at [377, 86] on div "hero . moveUp ( 2 ) hero . moveRight ( 2 ) hero . moveDown ( 2 ) hero . findNea…" at bounding box center [474, 186] width 194 height 209
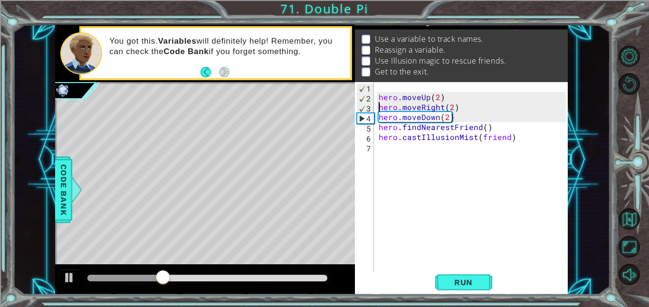
type textarea "hero.moveUp(2)"
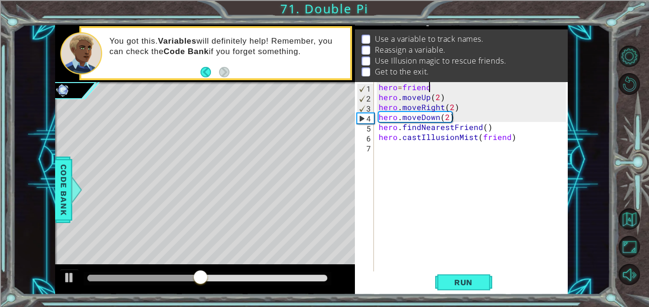
scroll to position [0, 3]
click at [461, 283] on span "Run" at bounding box center [464, 282] width 38 height 9
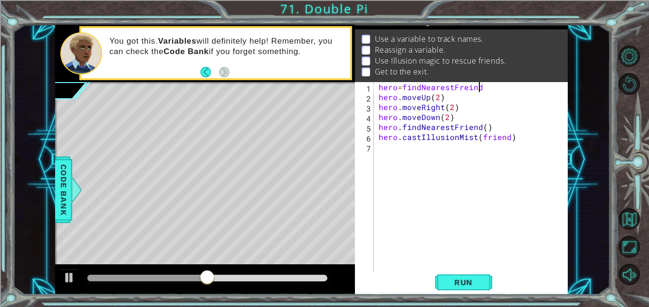
scroll to position [0, 6]
click at [467, 285] on span "Run" at bounding box center [464, 282] width 38 height 9
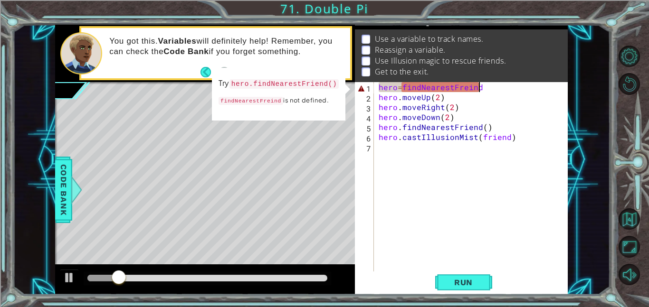
click at [482, 87] on div "hero = findNearestFreind hero . moveUp ( 2 ) hero . moveRight ( 2 ) hero . move…" at bounding box center [474, 186] width 194 height 209
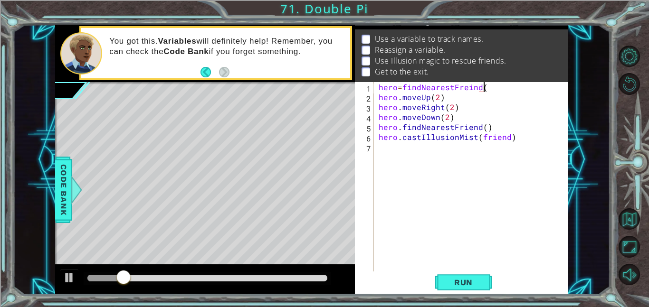
scroll to position [0, 6]
click at [468, 275] on button "Run" at bounding box center [463, 282] width 57 height 21
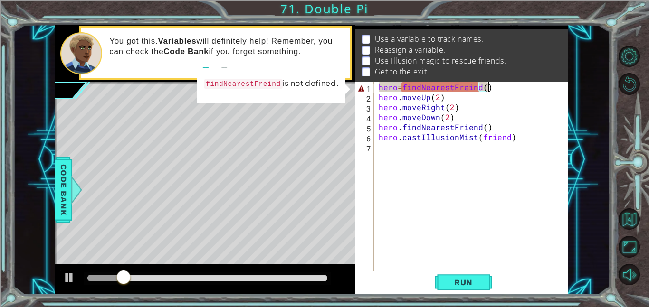
click at [447, 91] on div "hero = findNearestFreind ( ) hero . moveUp ( 2 ) hero . moveRight ( 2 ) hero . …" at bounding box center [474, 186] width 194 height 209
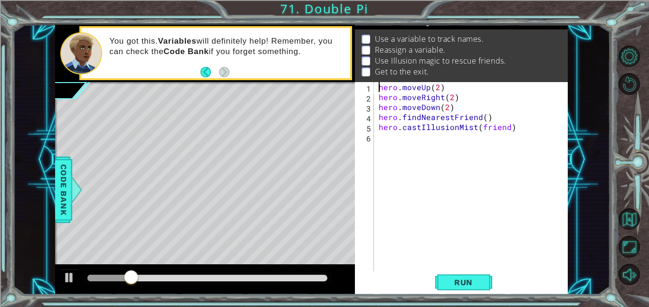
scroll to position [0, 3]
click at [447, 91] on div "hero . moveUp ( 2 ) hero . moveRight ( 2 ) hero . moveDown ( 2 ) hero . findNea…" at bounding box center [474, 186] width 194 height 209
click at [523, 132] on div "hero . moveUp ( 2 ) hero . moveRight ( 2 ) hero . moveDown ( 2 ) hero . findNea…" at bounding box center [474, 186] width 194 height 209
click at [465, 282] on span "Run" at bounding box center [464, 282] width 38 height 9
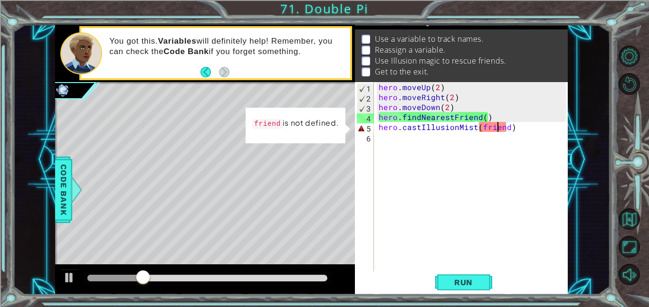
click at [495, 129] on div "hero . moveUp ( 2 ) hero . moveRight ( 2 ) hero . moveDown ( 2 ) hero . findNea…" at bounding box center [474, 186] width 194 height 209
click at [483, 117] on div "hero . moveUp ( 2 ) hero . moveRight ( 2 ) hero . moveDown ( 2 ) hero . findNea…" at bounding box center [474, 186] width 194 height 209
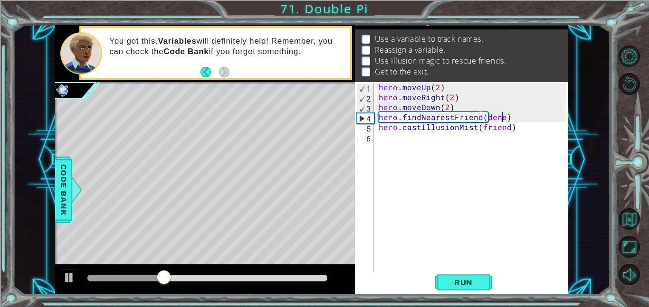
scroll to position [0, 8]
click at [483, 281] on button "Run" at bounding box center [463, 282] width 57 height 21
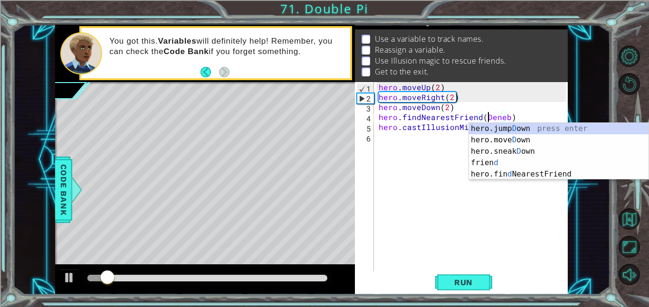
scroll to position [0, 7]
click at [465, 282] on span "Run" at bounding box center [464, 282] width 38 height 9
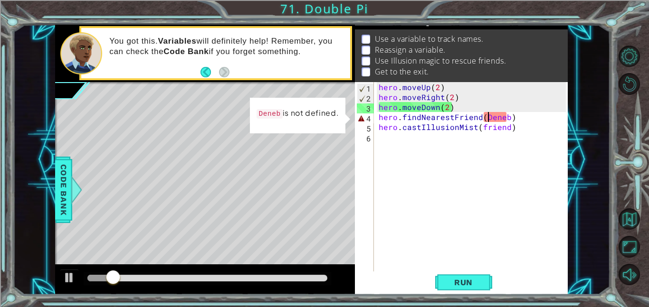
click at [514, 117] on div "hero . moveUp ( 2 ) hero . moveRight ( 2 ) hero . moveDown ( 2 ) hero . findNea…" at bounding box center [474, 186] width 194 height 209
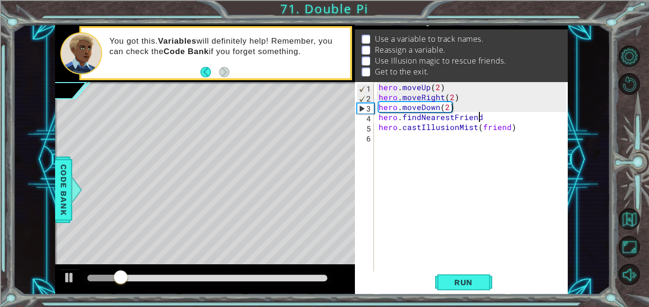
type textarea "hero"
type textarea "hero.moveDown(2)"
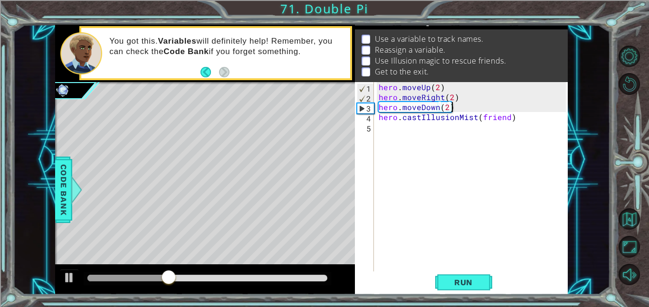
click at [472, 109] on div "hero . moveUp ( 2 ) hero . moveRight ( 2 ) hero . moveDown ( 2 ) hero . castIll…" at bounding box center [474, 186] width 194 height 209
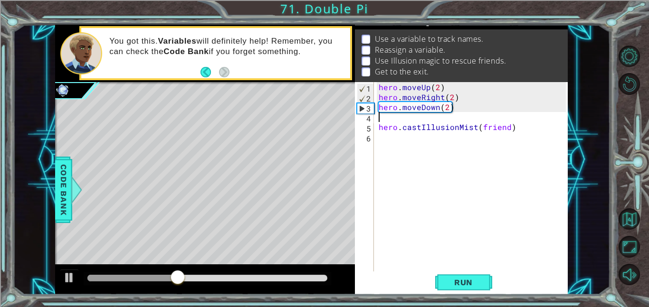
type textarea "f"
type textarea "friend = h"
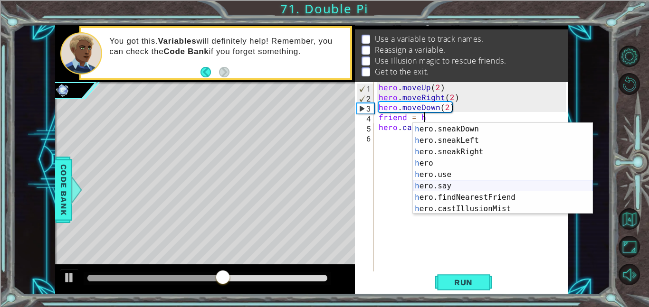
scroll to position [103, 0]
click at [477, 196] on div "h ero.sneakDown press enter h ero.sneakLeft press enter h ero.sneakRight press …" at bounding box center [503, 180] width 180 height 114
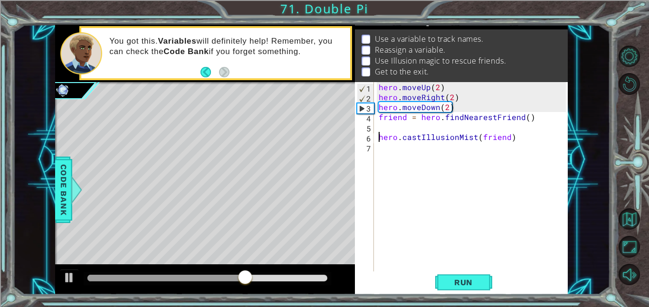
click at [379, 135] on div "hero . moveUp ( 2 ) hero . moveRight ( 2 ) hero . moveDown ( 2 ) friend = hero …" at bounding box center [474, 186] width 194 height 209
type textarea "hero.castIllusionMist(friend)"
click at [388, 143] on div "hero . moveUp ( 2 ) hero . moveRight ( 2 ) hero . moveDown ( 2 ) friend = hero …" at bounding box center [474, 186] width 194 height 209
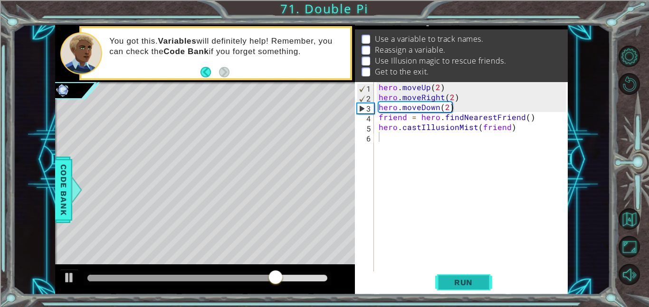
click at [460, 279] on span "Run" at bounding box center [464, 282] width 38 height 9
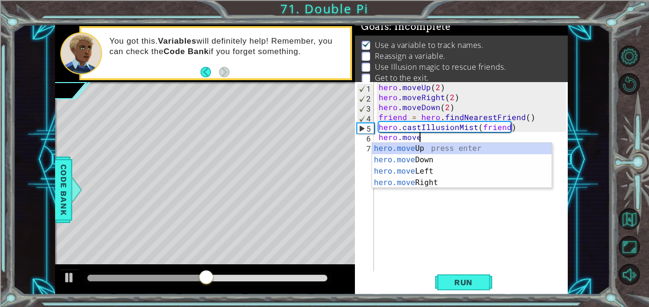
scroll to position [0, 2]
click at [486, 150] on div "hero.move Up press enter hero.move Down press enter hero.move Left press enter …" at bounding box center [462, 177] width 180 height 68
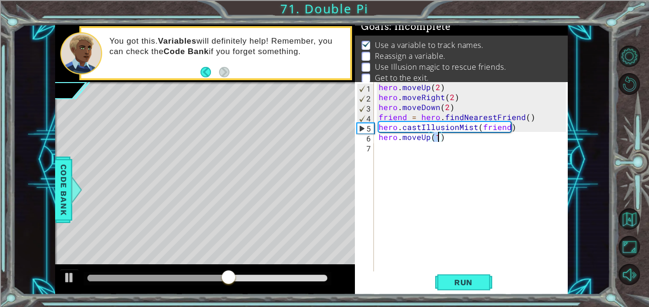
type textarea "hero.moveUp(3)"
click at [450, 136] on div "hero . moveUp ( 2 ) hero . moveRight ( 2 ) hero . moveDown ( 2 ) friend = hero …" at bounding box center [474, 186] width 194 height 209
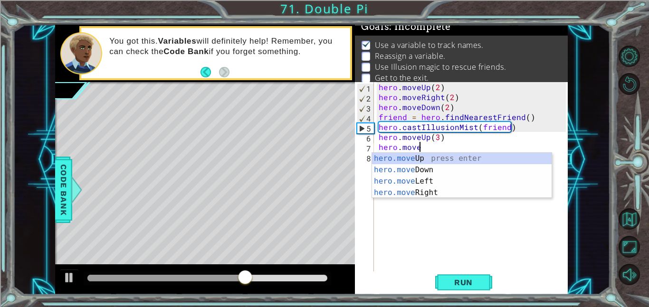
scroll to position [0, 2]
click at [456, 191] on div "hero.move Up press enter hero.move Down press enter hero.move Left press enter …" at bounding box center [462, 187] width 180 height 68
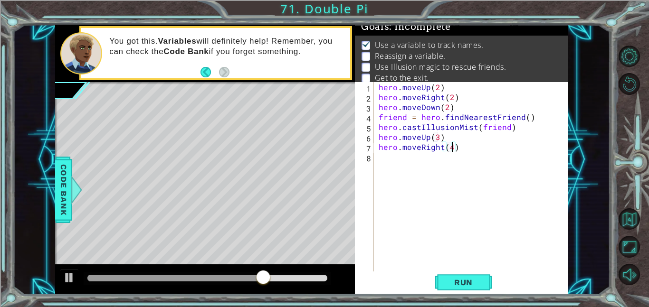
scroll to position [0, 4]
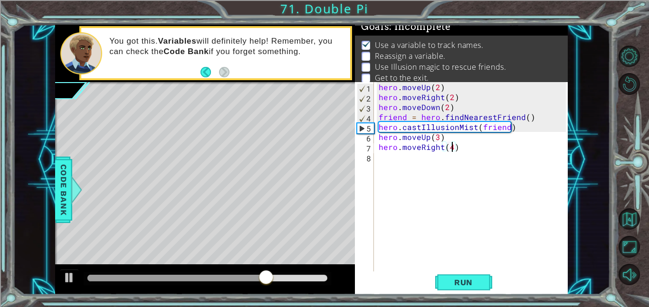
click at [475, 151] on div "hero . moveUp ( 2 ) hero . moveRight ( 2 ) hero . moveDown ( 2 ) friend = hero …" at bounding box center [474, 186] width 194 height 209
type textarea "hero.moveRight(4)"
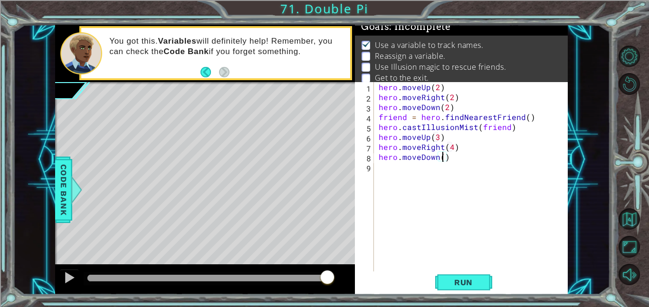
scroll to position [0, 4]
click at [379, 117] on div "hero . moveUp ( 2 ) hero . moveRight ( 2 ) hero . moveDown ( 2 ) friend = hero …" at bounding box center [474, 186] width 194 height 209
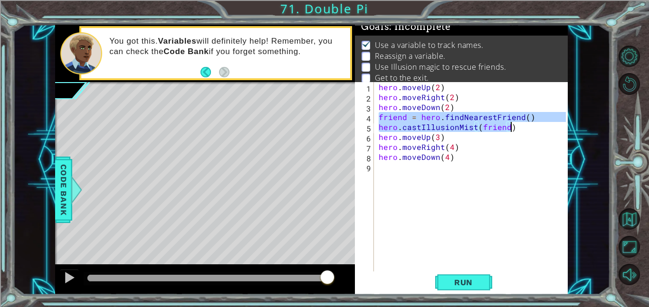
drag, startPoint x: 379, startPoint y: 117, endPoint x: 513, endPoint y: 130, distance: 135.5
click at [513, 130] on div "hero . moveUp ( 2 ) hero . moveRight ( 2 ) hero . moveDown ( 2 ) friend = hero …" at bounding box center [474, 186] width 194 height 209
click at [513, 131] on div "hero . moveUp ( 2 ) hero . moveRight ( 2 ) hero . moveDown ( 2 ) friend = hero …" at bounding box center [471, 177] width 189 height 190
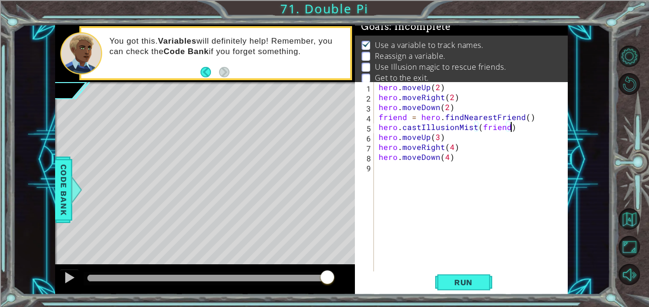
click at [476, 156] on div "hero . moveUp ( 2 ) hero . moveRight ( 2 ) hero . moveDown ( 2 ) friend = hero …" at bounding box center [474, 186] width 194 height 209
type textarea "hero.moveDown(4)"
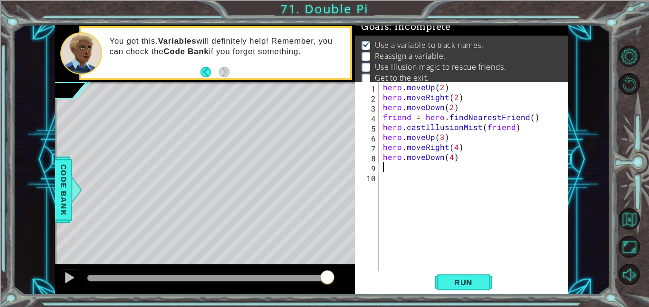
scroll to position [0, 0]
paste textarea "hero.castIllusionMist(friend)"
type textarea "hero.castIllusionMist(friend)"
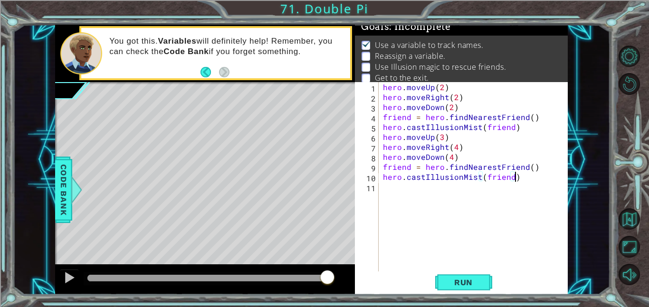
click at [472, 271] on div "hero . moveUp ( 2 ) hero . moveRight ( 2 ) hero . moveDown ( 2 ) friend = hero …" at bounding box center [476, 186] width 190 height 209
click at [471, 275] on button "Run" at bounding box center [463, 282] width 57 height 21
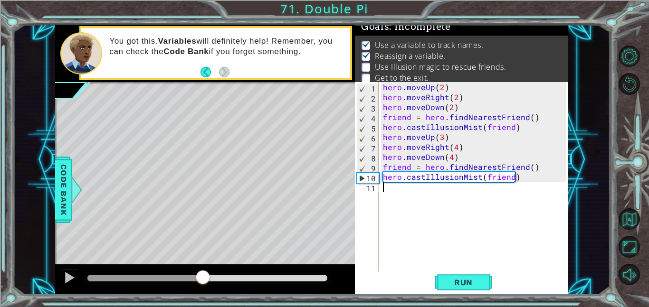
drag, startPoint x: 101, startPoint y: 275, endPoint x: 203, endPoint y: 271, distance: 101.7
click at [203, 271] on div at bounding box center [202, 278] width 17 height 17
